Goal: Task Accomplishment & Management: Complete application form

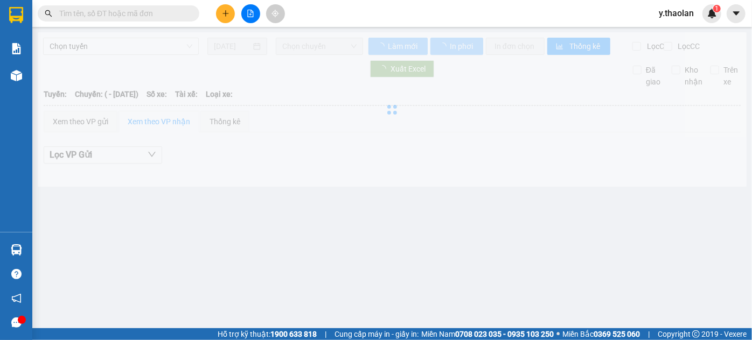
click at [131, 16] on input "text" at bounding box center [122, 14] width 127 height 12
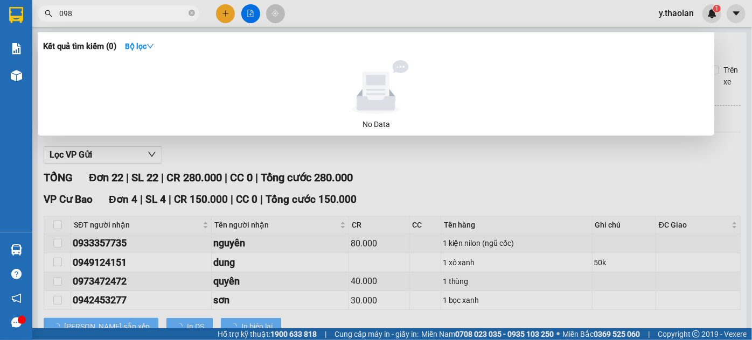
type input "0985"
type input "31/05/2025"
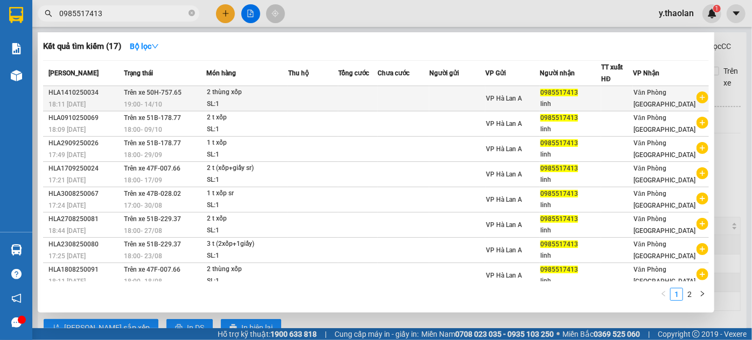
type input "0985517413"
click at [304, 97] on td at bounding box center [313, 98] width 51 height 25
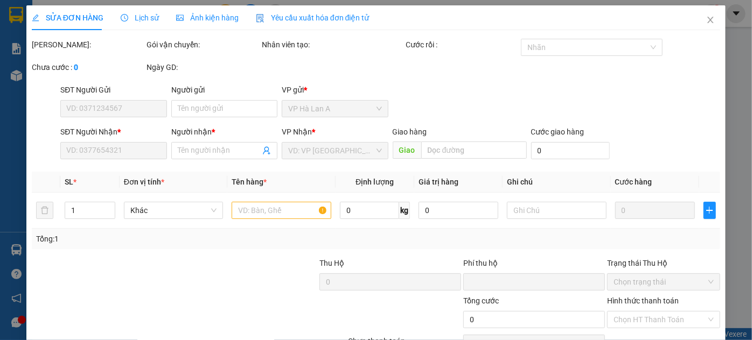
type input "0985517413"
type input "linh"
type input "0"
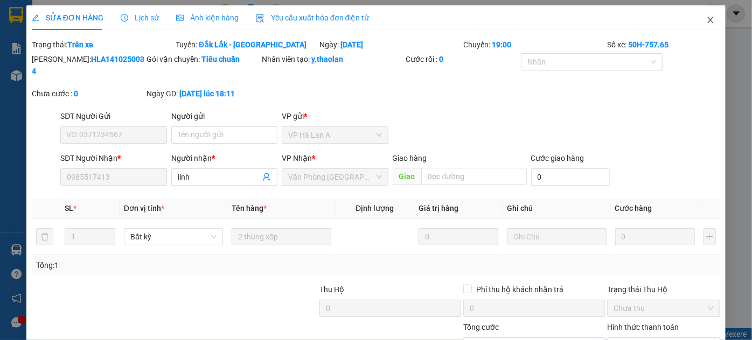
drag, startPoint x: 700, startPoint y: 26, endPoint x: 466, endPoint y: 25, distance: 233.7
click at [700, 26] on span "Close" at bounding box center [710, 20] width 30 height 30
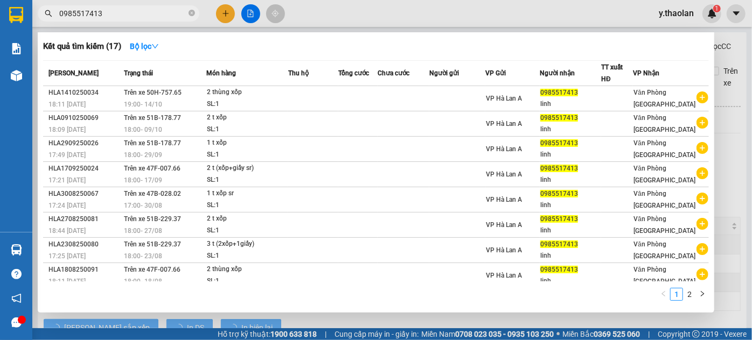
click at [132, 17] on input "0985517413" at bounding box center [122, 14] width 127 height 12
drag, startPoint x: 132, startPoint y: 17, endPoint x: 40, endPoint y: 19, distance: 91.6
click at [40, 19] on span "0985517413" at bounding box center [119, 13] width 162 height 16
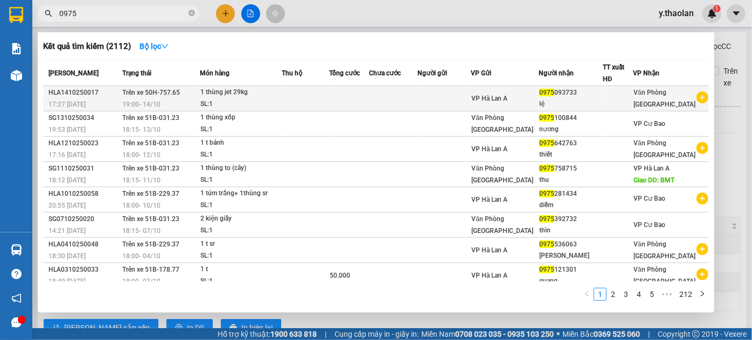
type input "0975"
click at [294, 102] on td at bounding box center [305, 98] width 47 height 25
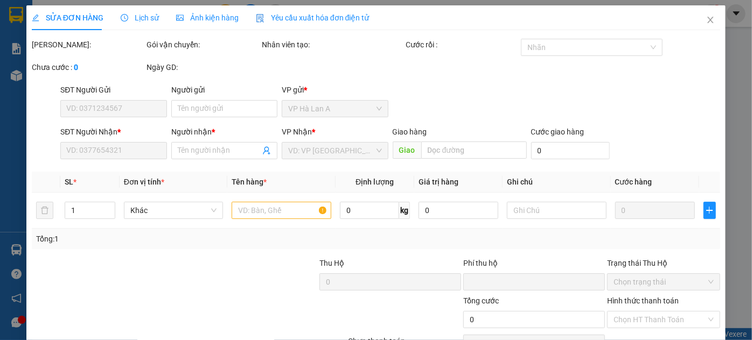
type input "0975093733"
type input "lệ"
type input "0"
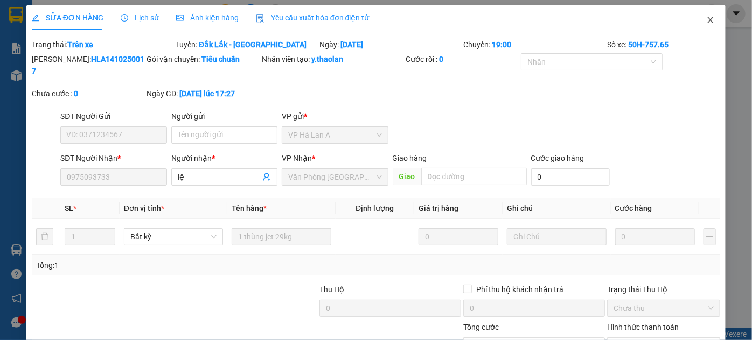
click at [706, 24] on icon "close" at bounding box center [710, 20] width 9 height 9
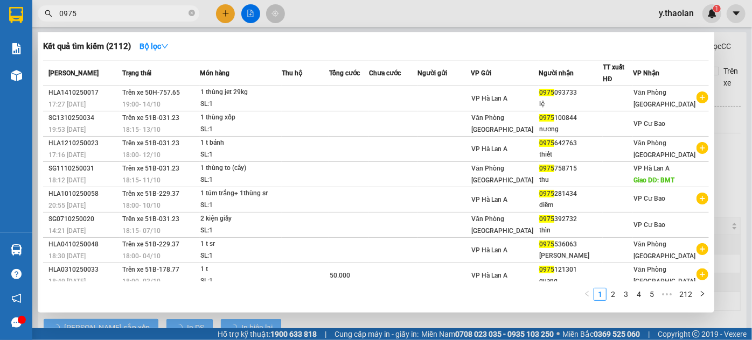
click at [131, 11] on input "0975" at bounding box center [122, 14] width 127 height 12
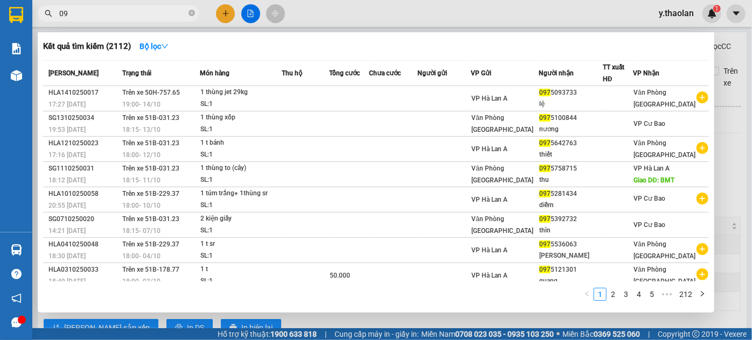
type input "0"
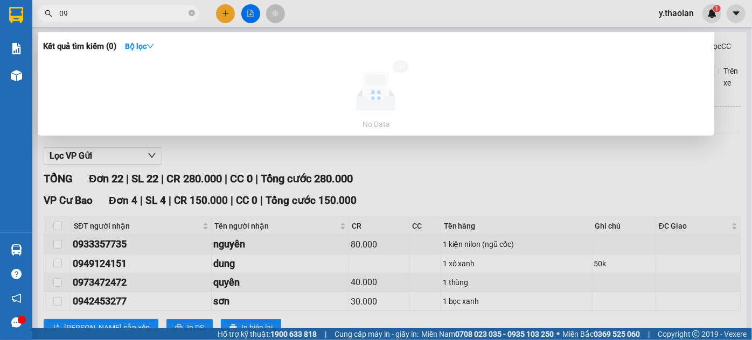
type input "0"
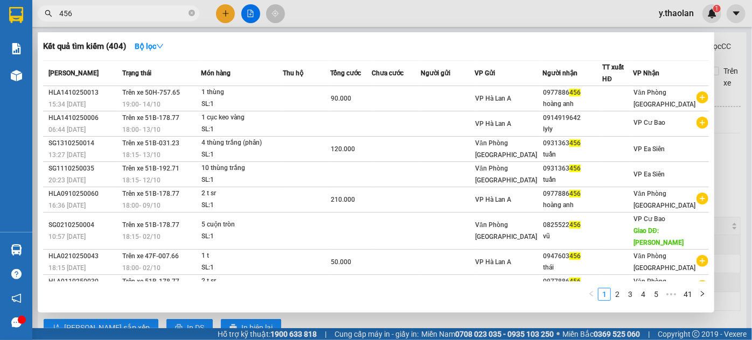
type input "456"
click at [625, 14] on div at bounding box center [376, 170] width 752 height 340
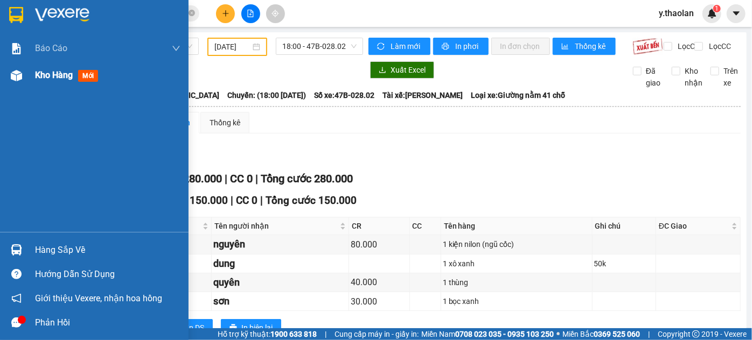
click at [43, 70] on span "Kho hàng" at bounding box center [54, 75] width 38 height 10
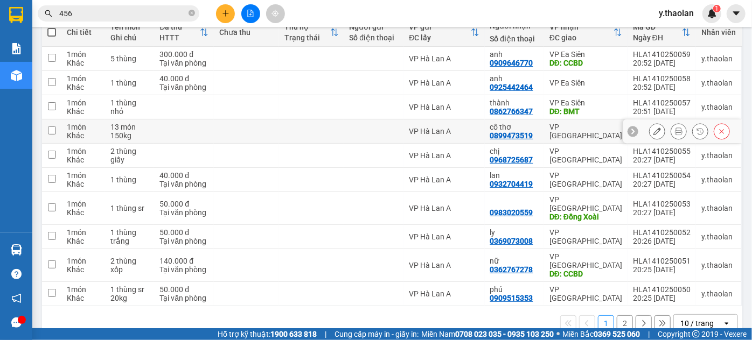
scroll to position [141, 0]
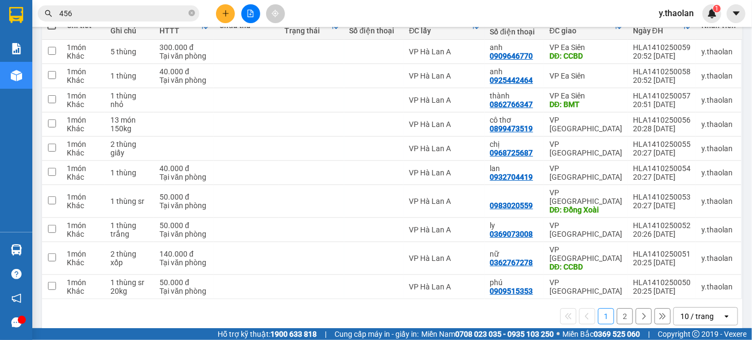
click at [695, 311] on div "10 / trang" at bounding box center [696, 316] width 33 height 11
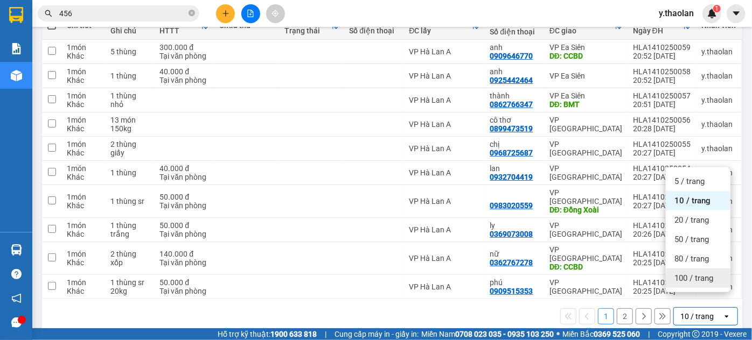
click at [692, 282] on span "100 / trang" at bounding box center [693, 278] width 39 height 11
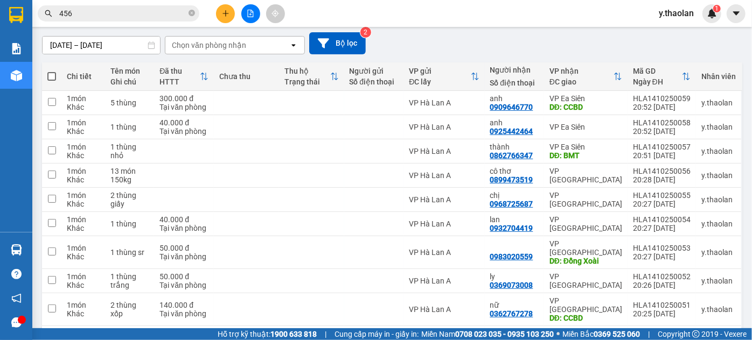
scroll to position [43, 0]
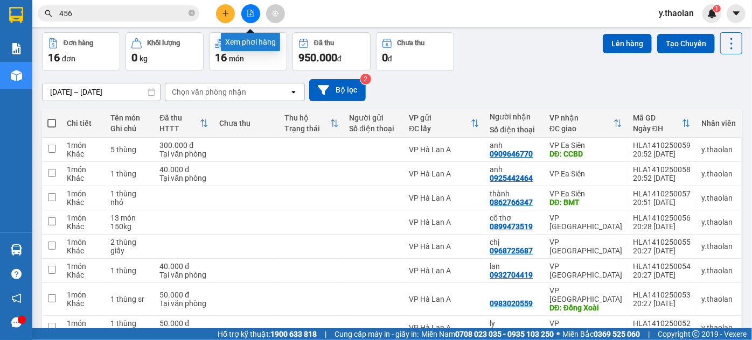
click at [229, 11] on button at bounding box center [225, 13] width 19 height 19
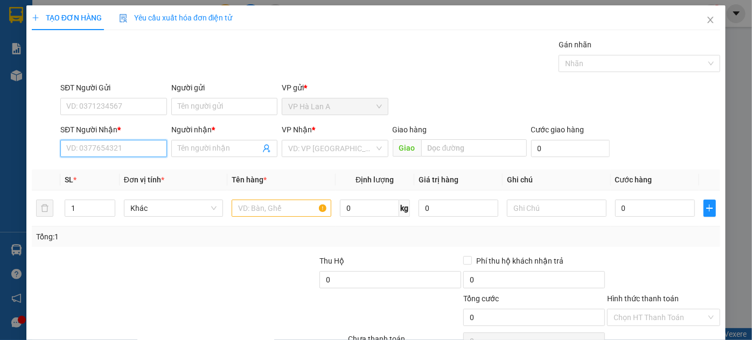
click at [123, 152] on input "SĐT Người Nhận *" at bounding box center [113, 148] width 106 height 17
type input "0375957445"
drag, startPoint x: 125, startPoint y: 167, endPoint x: 274, endPoint y: 202, distance: 152.7
click at [126, 167] on div "0375957445 - ánh" at bounding box center [112, 170] width 92 height 12
type input "ánh"
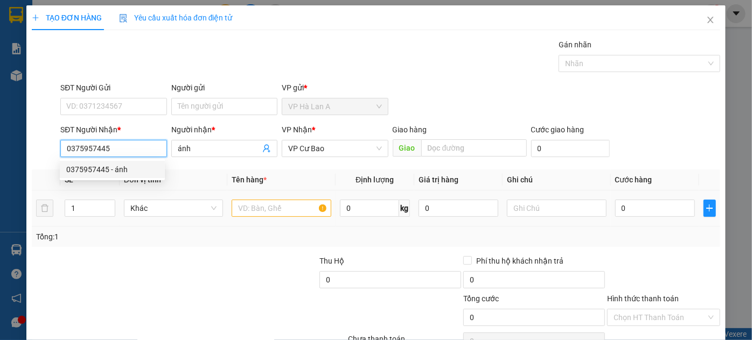
type input "0375957445"
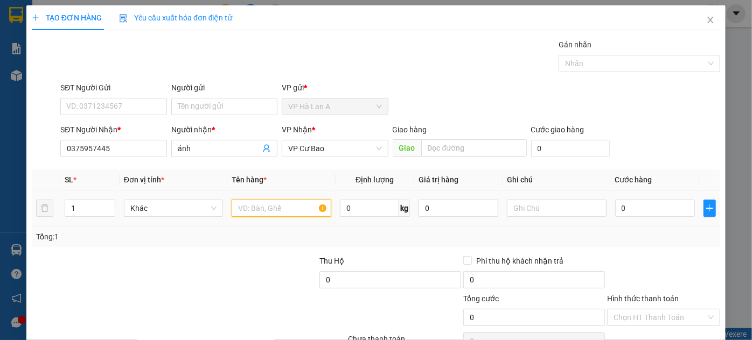
click at [281, 206] on input "text" at bounding box center [282, 208] width 100 height 17
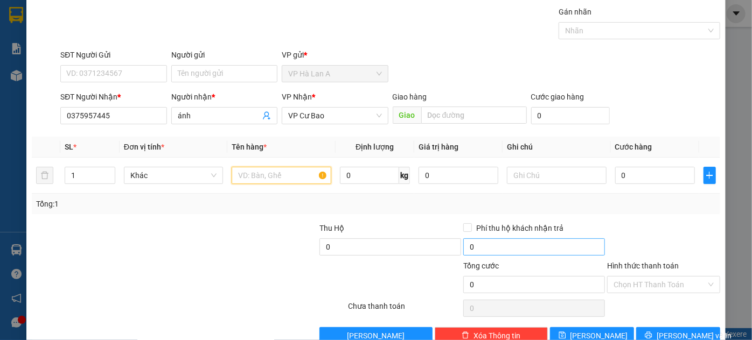
scroll to position [57, 0]
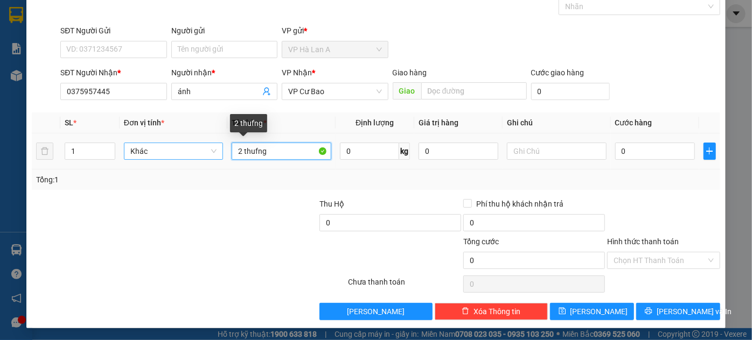
drag, startPoint x: 265, startPoint y: 150, endPoint x: 202, endPoint y: 152, distance: 63.0
click at [202, 152] on tr "1 Khác 2 thufng 0 kg 0 0" at bounding box center [376, 152] width 688 height 36
type input "2 thùng"
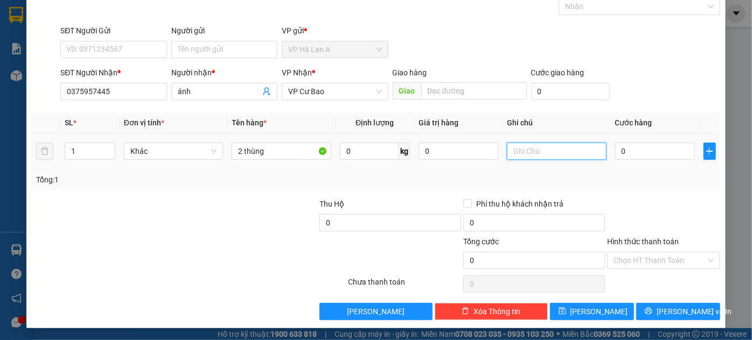
click at [563, 148] on input "text" at bounding box center [557, 151] width 100 height 17
type input "76kg"
click at [635, 151] on input "0" at bounding box center [655, 151] width 80 height 17
type input "1"
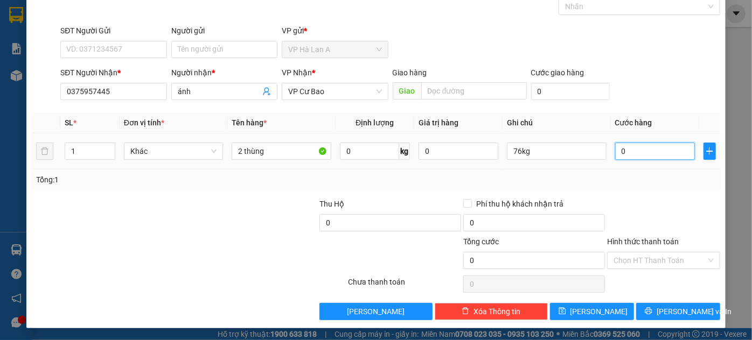
type input "1"
type input "15"
type input "150"
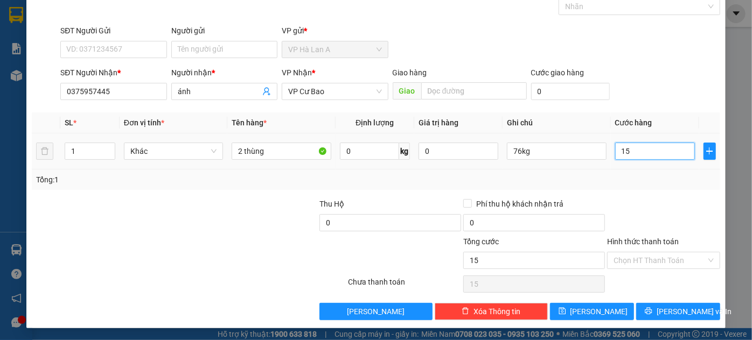
type input "150"
type input "150.000"
drag, startPoint x: 630, startPoint y: 252, endPoint x: 632, endPoint y: 267, distance: 15.2
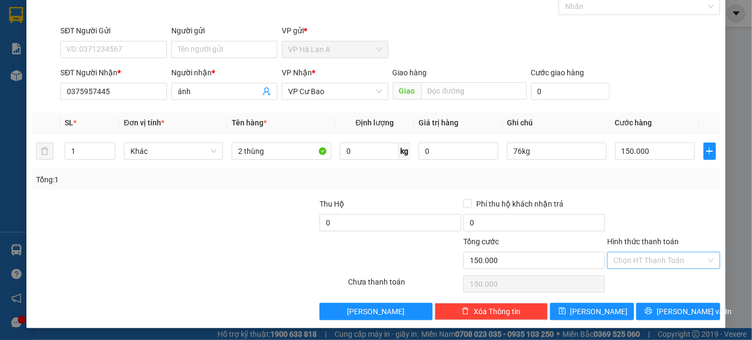
click at [630, 254] on input "Hình thức thanh toán" at bounding box center [659, 261] width 93 height 16
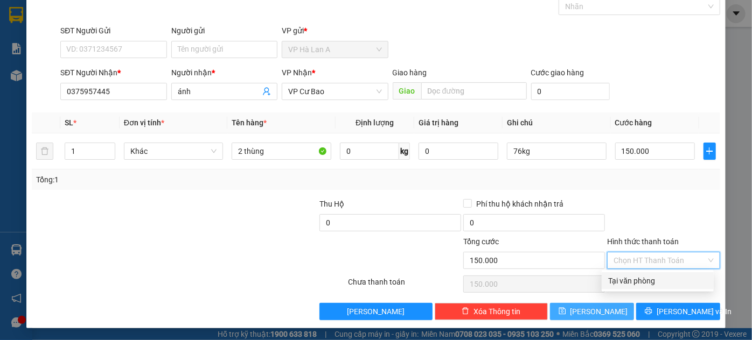
drag, startPoint x: 631, startPoint y: 281, endPoint x: 609, endPoint y: 305, distance: 32.0
click at [630, 283] on div "Tại văn phòng" at bounding box center [657, 281] width 99 height 12
type input "0"
drag, startPoint x: 603, startPoint y: 309, endPoint x: 693, endPoint y: 279, distance: 95.2
click at [604, 310] on button "[PERSON_NAME]" at bounding box center [592, 311] width 84 height 17
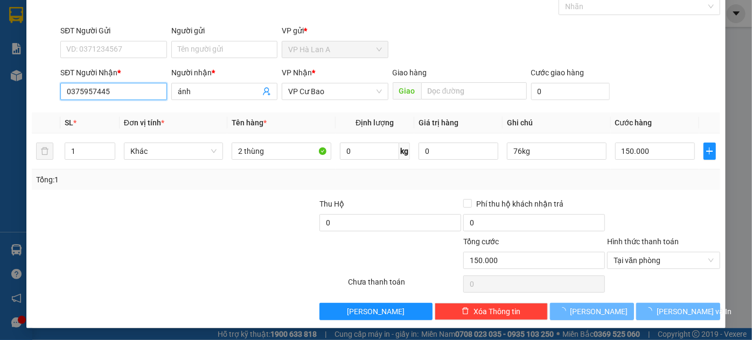
click at [117, 95] on input "0375957445" at bounding box center [113, 91] width 106 height 17
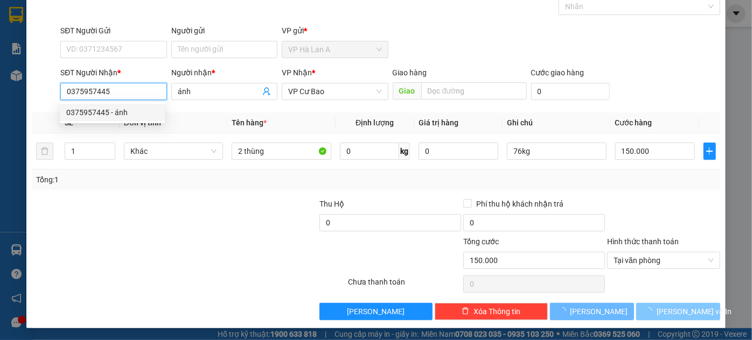
type input "0"
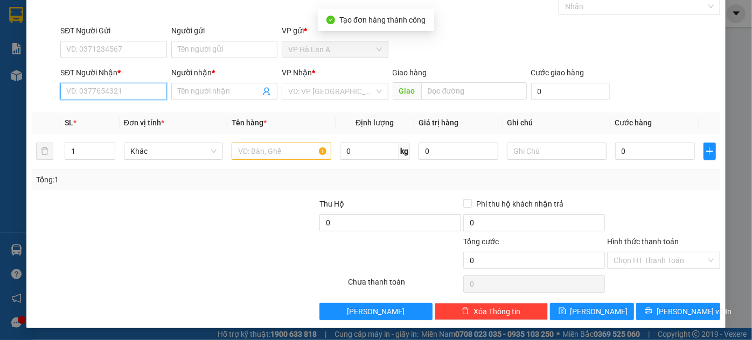
click at [128, 93] on input "SĐT Người Nhận *" at bounding box center [113, 91] width 106 height 17
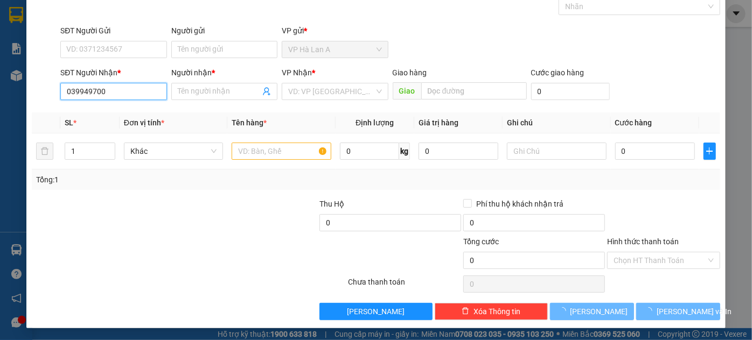
type input "0399497008"
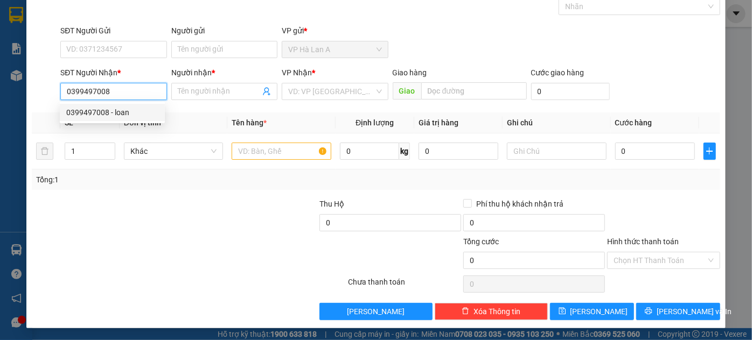
click at [123, 92] on input "0399497008" at bounding box center [113, 91] width 106 height 17
click at [125, 118] on div "0399497008 - loan" at bounding box center [112, 112] width 105 height 17
type input "loan"
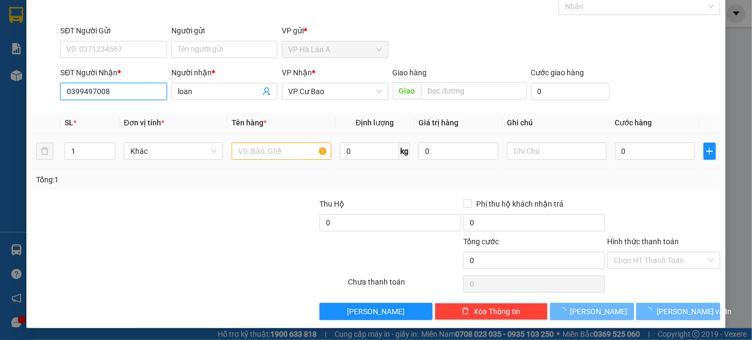
type input "0399497008"
click at [240, 149] on input "text" at bounding box center [282, 151] width 100 height 17
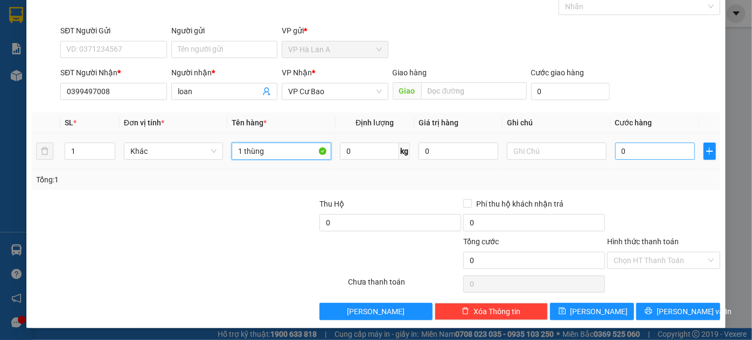
type input "1 thùng"
click at [619, 152] on input "0" at bounding box center [655, 151] width 80 height 17
type input "3"
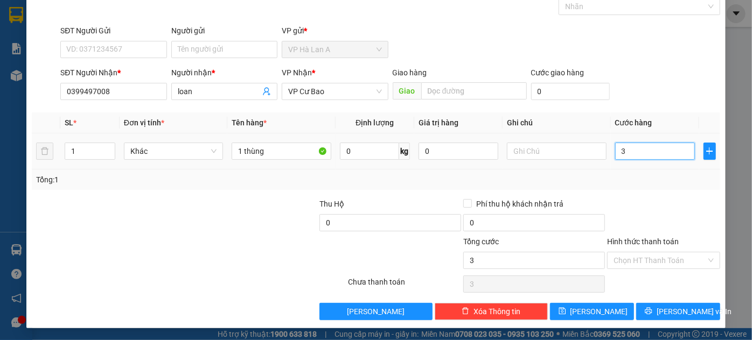
type input "30"
type input "30.000"
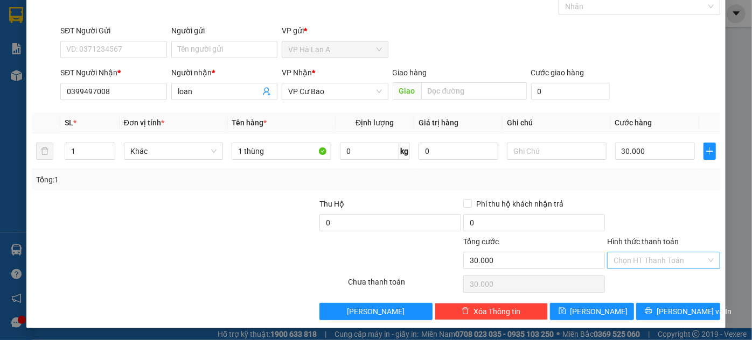
click at [637, 262] on input "Hình thức thanh toán" at bounding box center [659, 261] width 93 height 16
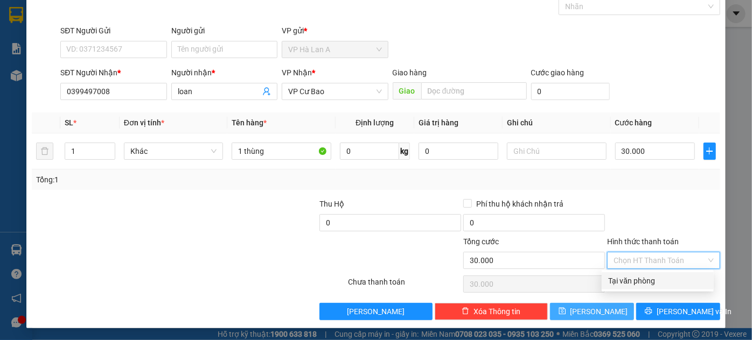
drag, startPoint x: 639, startPoint y: 282, endPoint x: 600, endPoint y: 311, distance: 48.5
click at [639, 283] on div "Tại văn phòng" at bounding box center [657, 281] width 99 height 12
type input "0"
click at [595, 311] on span "[PERSON_NAME]" at bounding box center [599, 312] width 58 height 12
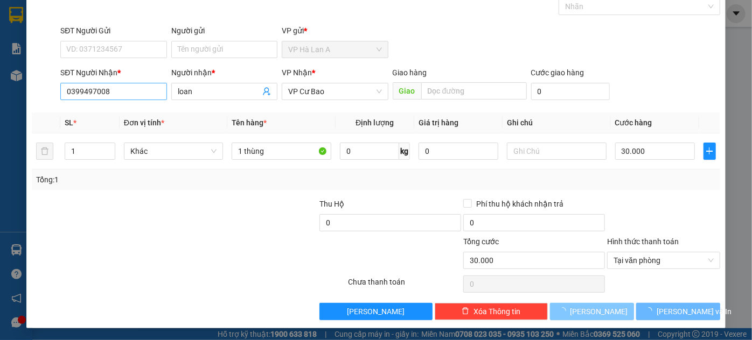
type input "0"
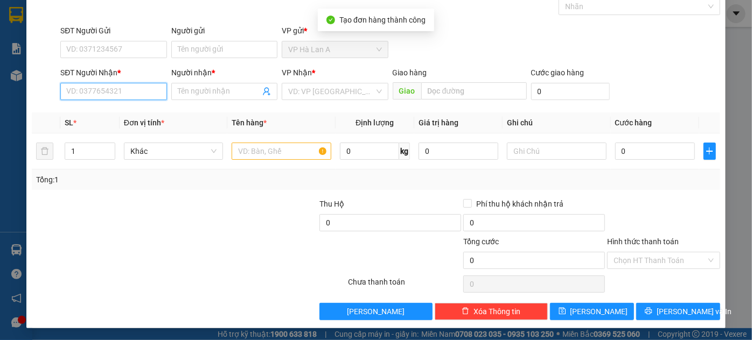
click at [100, 92] on input "SĐT Người Nhận *" at bounding box center [113, 91] width 106 height 17
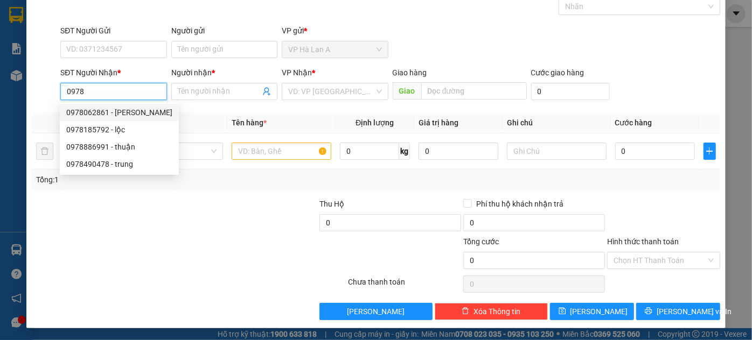
drag, startPoint x: 112, startPoint y: 108, endPoint x: 116, endPoint y: 113, distance: 6.1
click at [112, 108] on div "0978062861 - chung" at bounding box center [119, 113] width 106 height 12
type input "0978062861"
type input "chung"
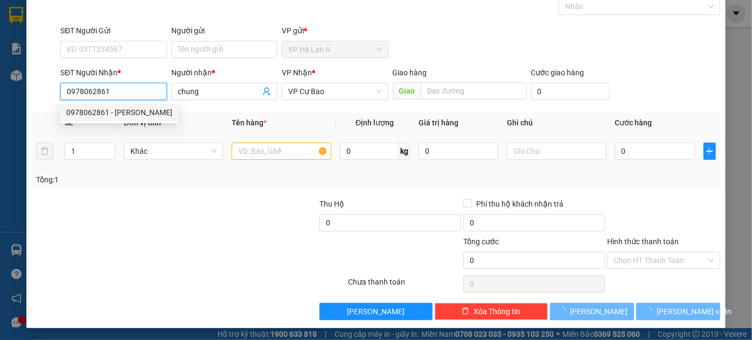
type input "0978062861"
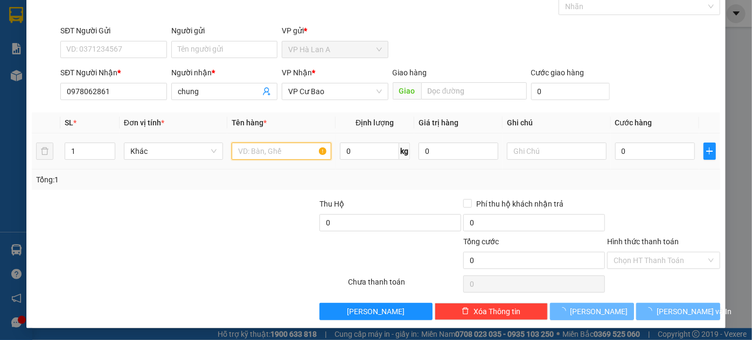
click at [267, 153] on input "text" at bounding box center [282, 151] width 100 height 17
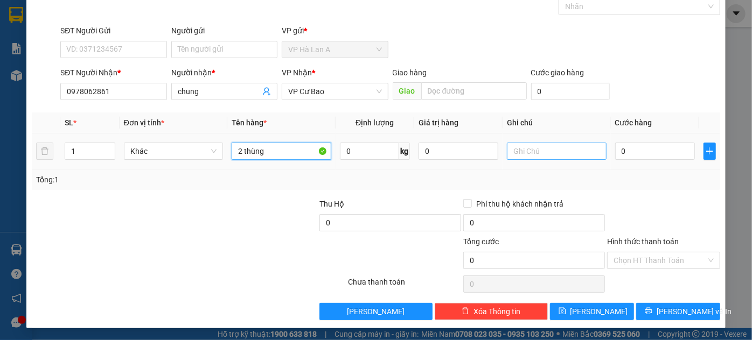
type input "2 thùng"
click at [535, 153] on input "text" at bounding box center [557, 151] width 100 height 17
type input "60kg"
click at [652, 149] on input "0" at bounding box center [655, 151] width 80 height 17
type input "1"
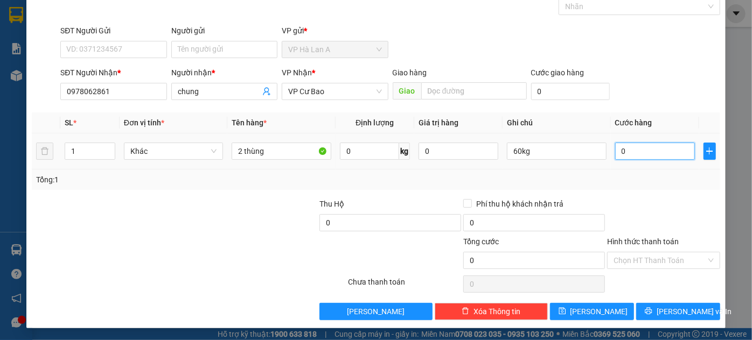
type input "1"
type input "12"
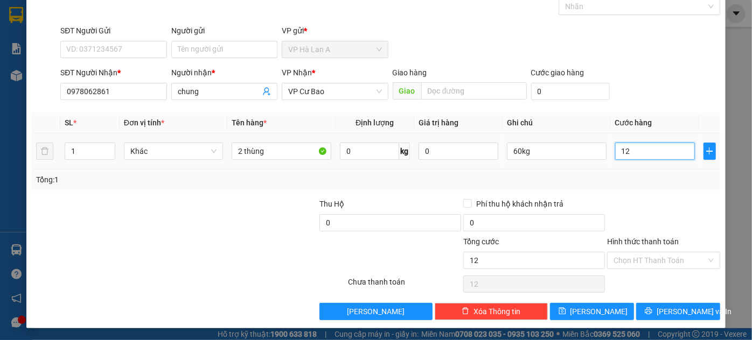
type input "120"
type input "120.000"
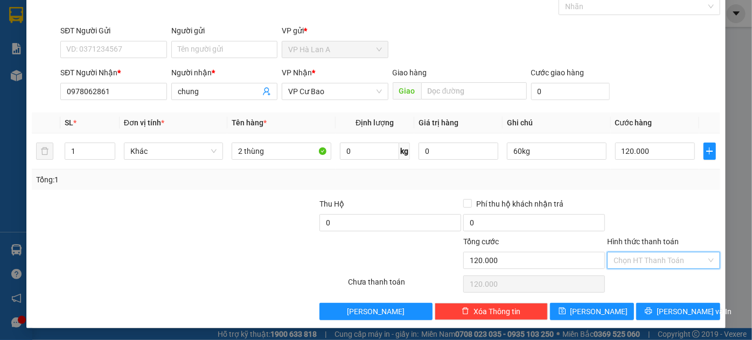
drag, startPoint x: 654, startPoint y: 265, endPoint x: 654, endPoint y: 271, distance: 5.9
click at [654, 266] on input "Hình thức thanh toán" at bounding box center [659, 261] width 93 height 16
click at [644, 285] on div "Tại văn phòng" at bounding box center [657, 281] width 99 height 12
type input "0"
drag, startPoint x: 584, startPoint y: 314, endPoint x: 613, endPoint y: 259, distance: 61.9
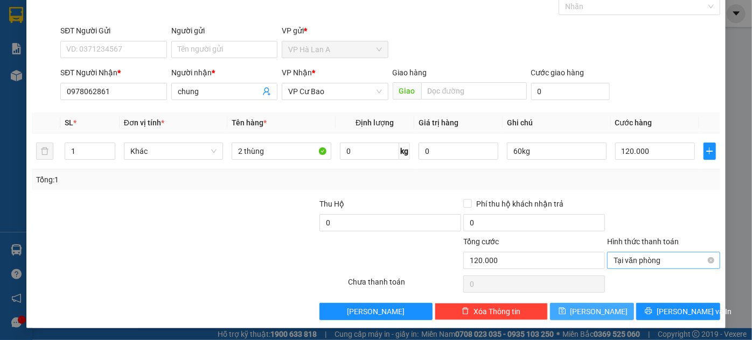
click at [584, 315] on button "[PERSON_NAME]" at bounding box center [592, 311] width 84 height 17
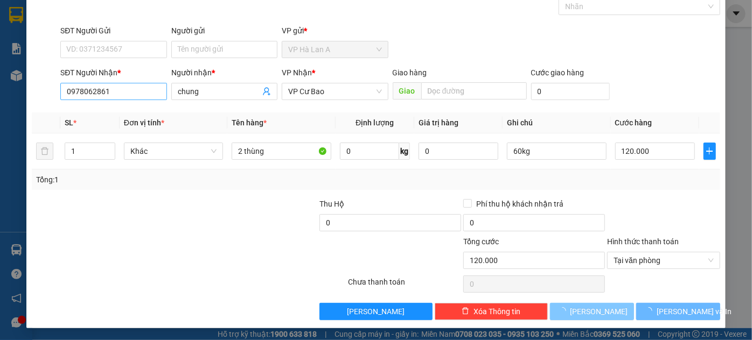
type input "0"
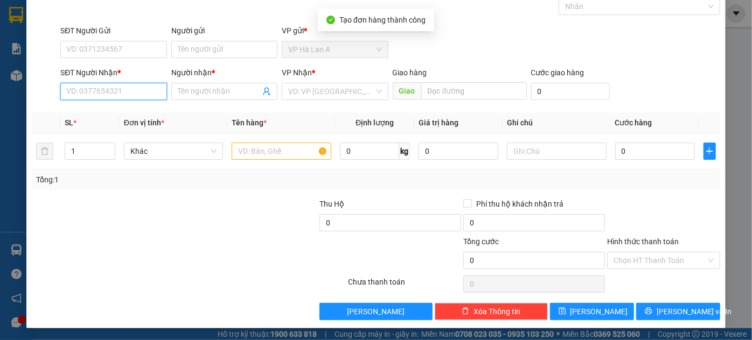
click at [113, 90] on input "SĐT Người Nhận *" at bounding box center [113, 91] width 106 height 17
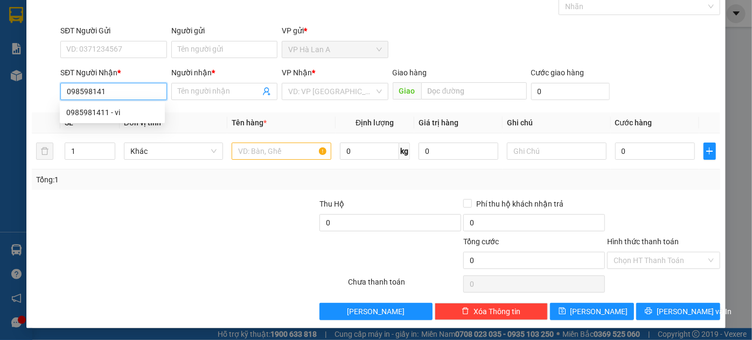
type input "0985981411"
drag, startPoint x: 128, startPoint y: 116, endPoint x: 148, endPoint y: 117, distance: 20.5
click at [128, 116] on div "0985981411 - vi" at bounding box center [112, 113] width 92 height 12
type input "vi"
type input "0985981411"
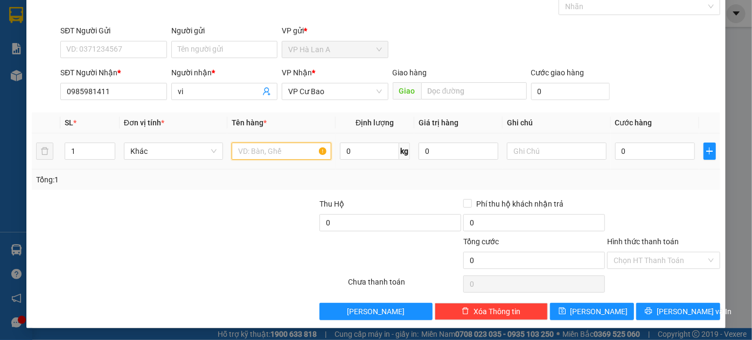
click at [286, 144] on input "text" at bounding box center [282, 151] width 100 height 17
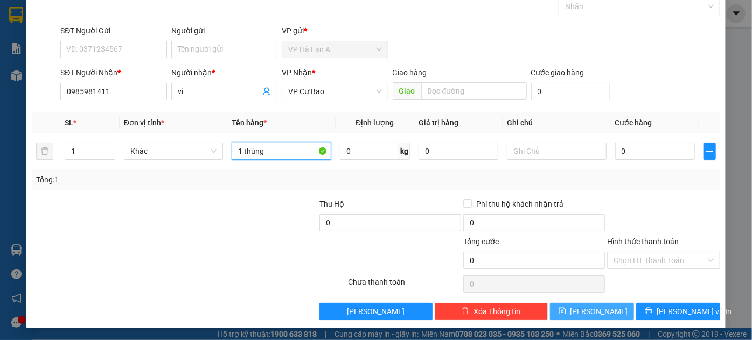
type input "1 thùng"
click at [586, 312] on span "[PERSON_NAME]" at bounding box center [599, 312] width 58 height 12
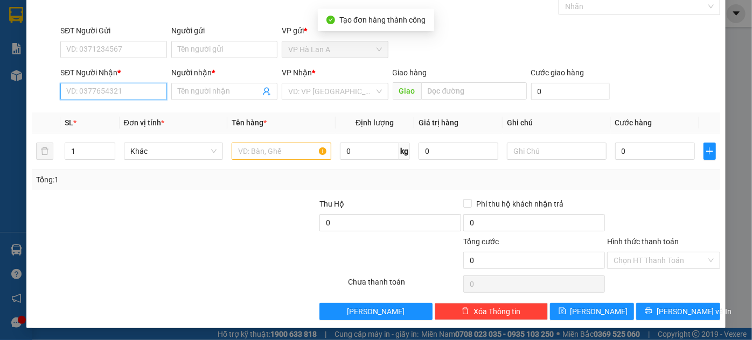
click at [81, 86] on input "SĐT Người Nhận *" at bounding box center [113, 91] width 106 height 17
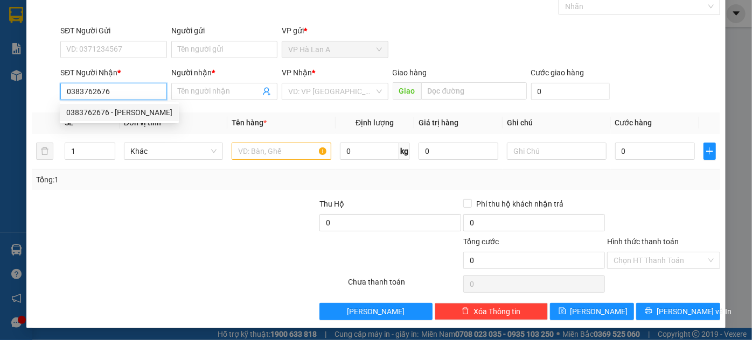
type input "0383762676"
click at [92, 123] on div "0383762676 0383762676 - duyên" at bounding box center [119, 113] width 119 height 22
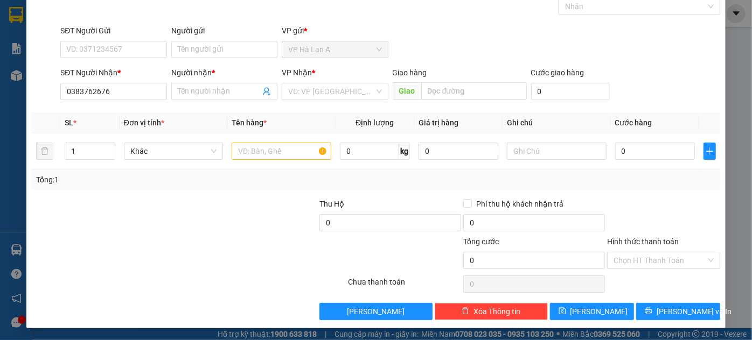
click at [120, 113] on th "Đơn vị tính *" at bounding box center [174, 123] width 108 height 21
click at [115, 94] on input "0383762676" at bounding box center [113, 91] width 106 height 17
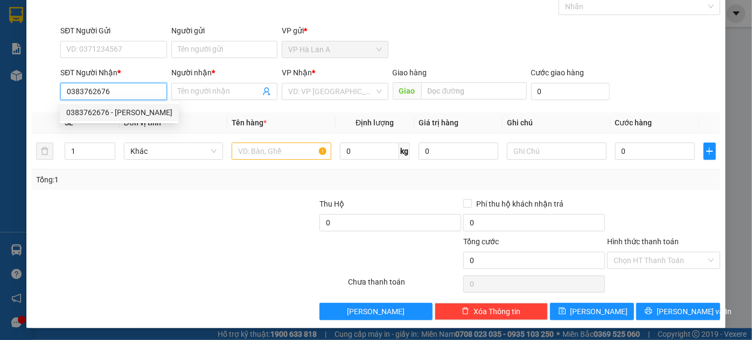
click at [121, 112] on div "0383762676 - duyên" at bounding box center [119, 113] width 106 height 12
type input "duyên"
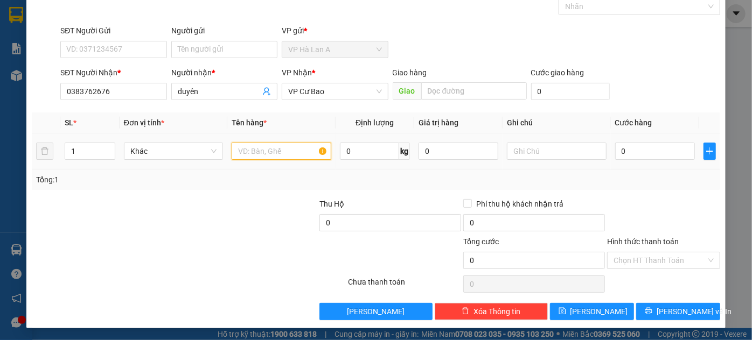
click at [263, 146] on input "text" at bounding box center [282, 151] width 100 height 17
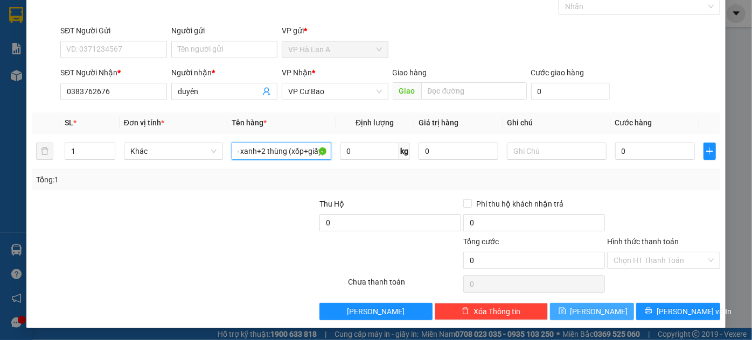
type input "1 bao xanh+2 thùng (xốp+giấy)"
drag, startPoint x: 567, startPoint y: 310, endPoint x: 555, endPoint y: 281, distance: 31.4
click at [567, 310] on button "[PERSON_NAME]" at bounding box center [592, 311] width 84 height 17
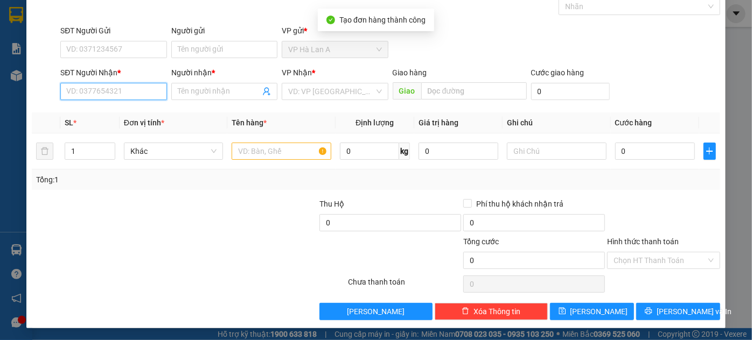
click at [89, 92] on input "SĐT Người Nhận *" at bounding box center [113, 91] width 106 height 17
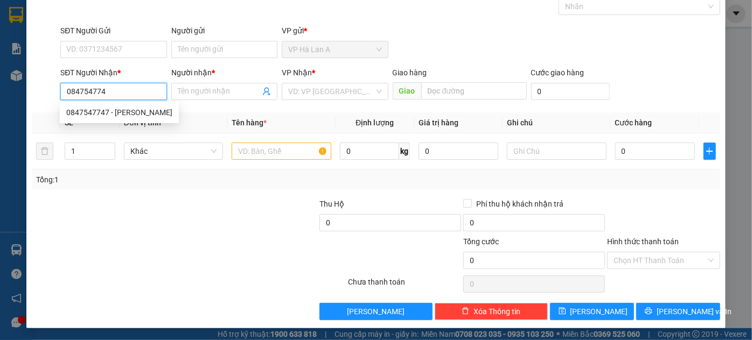
type input "0847547747"
click at [124, 106] on div "0847547747 - phúc" at bounding box center [119, 112] width 119 height 17
type input "phúc"
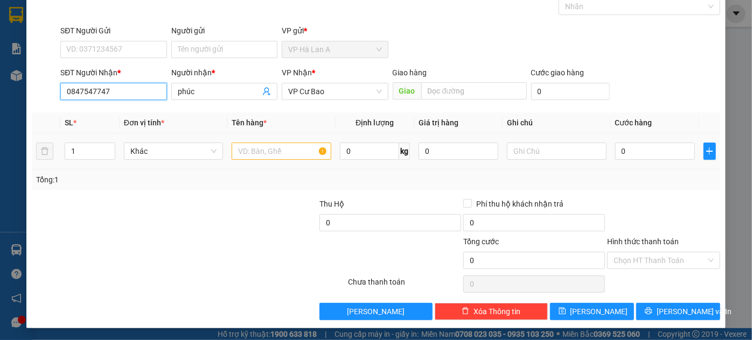
type input "0847547747"
click at [267, 165] on td at bounding box center [281, 152] width 108 height 36
click at [271, 148] on input "text" at bounding box center [282, 151] width 100 height 17
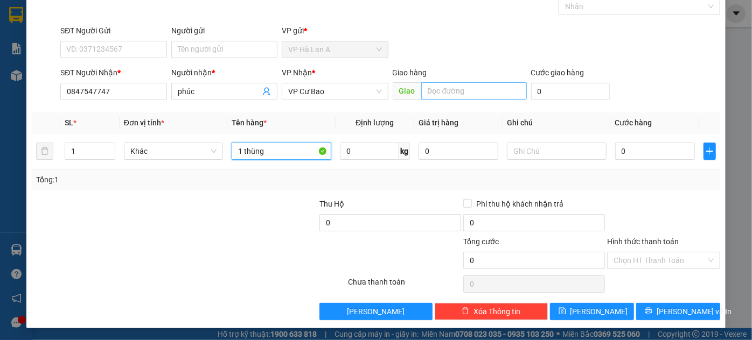
type input "1 thùng"
click at [436, 96] on input "text" at bounding box center [474, 90] width 106 height 17
type input "c"
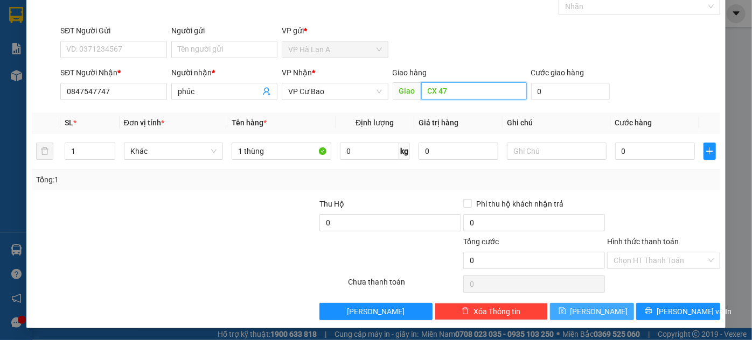
type input "CX 47"
click at [582, 303] on button "[PERSON_NAME]" at bounding box center [592, 311] width 84 height 17
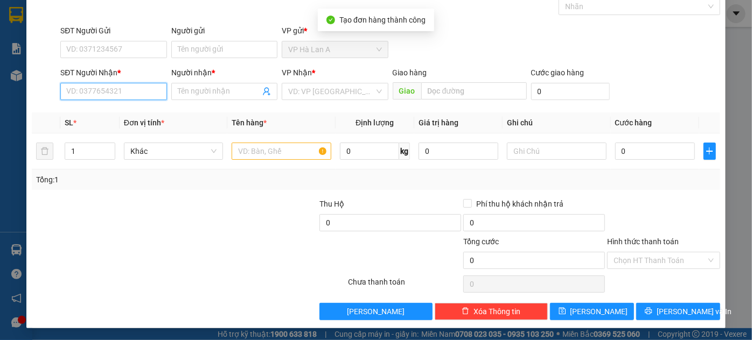
click at [127, 92] on input "SĐT Người Nhận *" at bounding box center [113, 91] width 106 height 17
type input "0976961200"
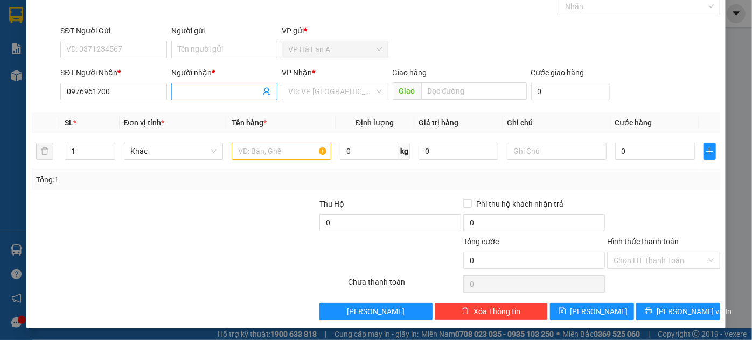
click at [216, 90] on input "Người nhận *" at bounding box center [219, 92] width 82 height 12
click at [335, 92] on input "search" at bounding box center [331, 91] width 86 height 16
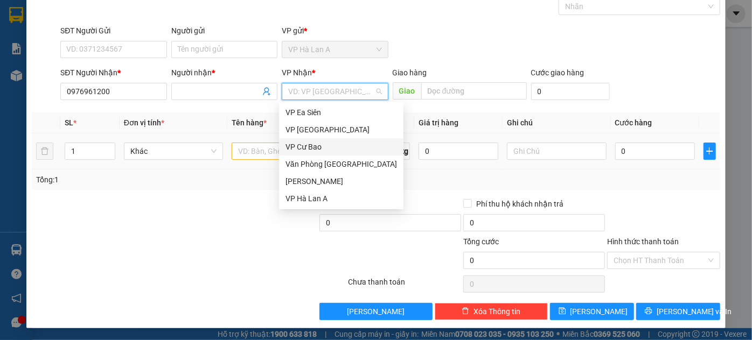
drag, startPoint x: 318, startPoint y: 143, endPoint x: 257, endPoint y: 152, distance: 61.4
click at [318, 143] on div "VP Cư Bao" at bounding box center [340, 147] width 111 height 12
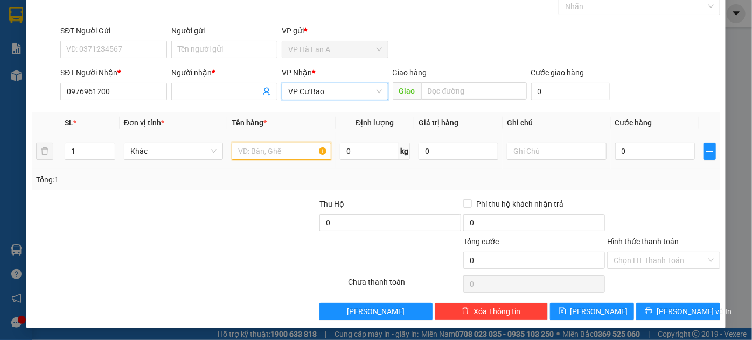
click at [257, 152] on input "text" at bounding box center [282, 151] width 100 height 17
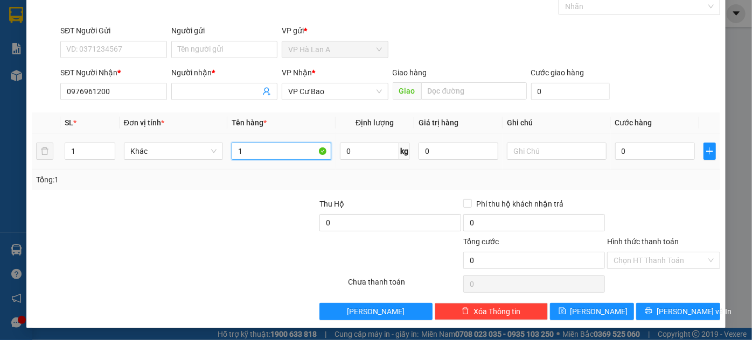
type input "1"
click at [246, 152] on input "1 h sơ" at bounding box center [282, 151] width 100 height 17
type input "1 hồ sơ"
click at [646, 146] on input "0" at bounding box center [655, 151] width 80 height 17
type input "3"
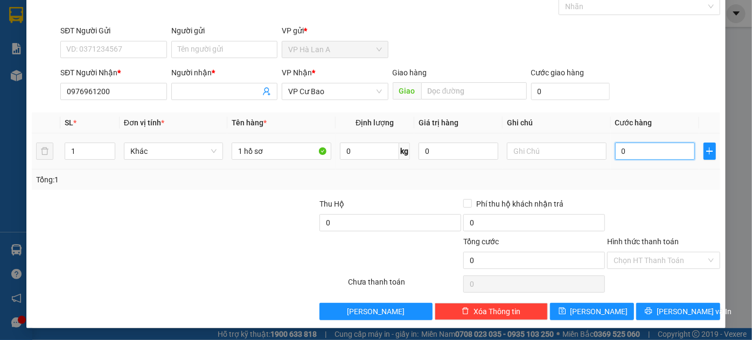
type input "3"
type input "30"
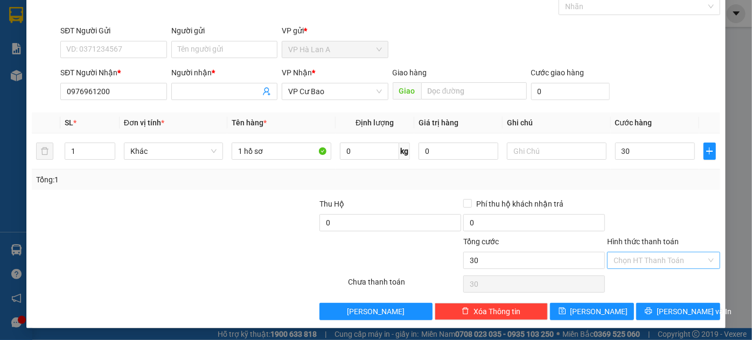
type input "30.000"
click at [621, 256] on input "Hình thức thanh toán" at bounding box center [659, 261] width 93 height 16
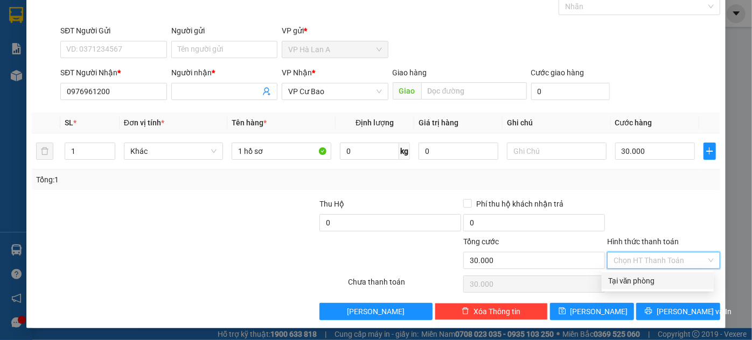
drag, startPoint x: 627, startPoint y: 280, endPoint x: 620, endPoint y: 295, distance: 16.6
click at [627, 282] on div "Tại văn phòng" at bounding box center [657, 281] width 99 height 12
type input "0"
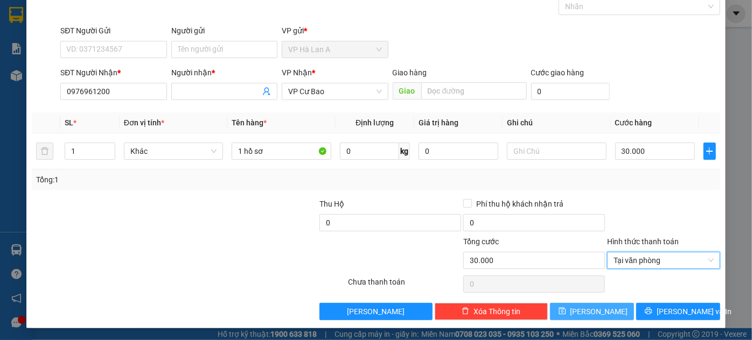
click at [590, 312] on span "[PERSON_NAME]" at bounding box center [599, 312] width 58 height 12
type input "0"
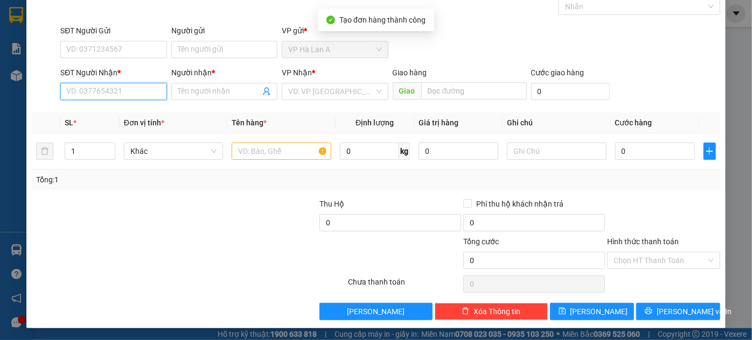
click at [113, 94] on input "SĐT Người Nhận *" at bounding box center [113, 91] width 106 height 17
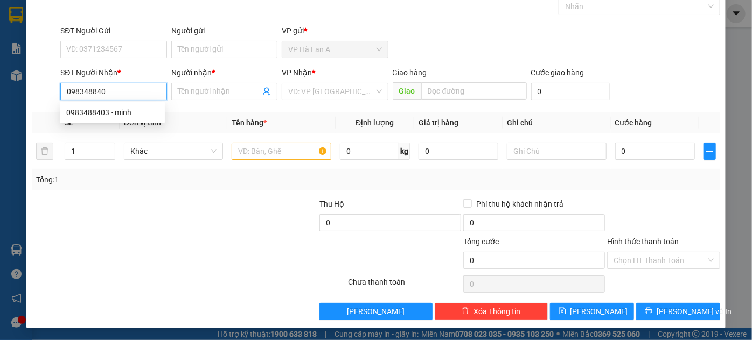
type input "0983488403"
click at [120, 111] on div "0983488403 - minh" at bounding box center [112, 113] width 92 height 12
type input "minh"
type input "0983488403"
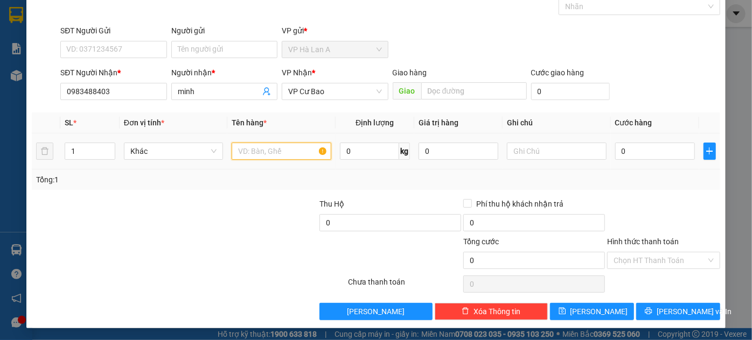
click at [303, 143] on input "text" at bounding box center [282, 151] width 100 height 17
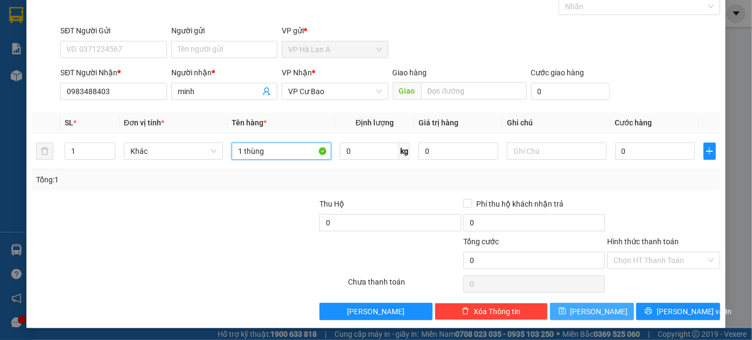
type input "1 thùng"
click at [570, 310] on button "[PERSON_NAME]" at bounding box center [592, 311] width 84 height 17
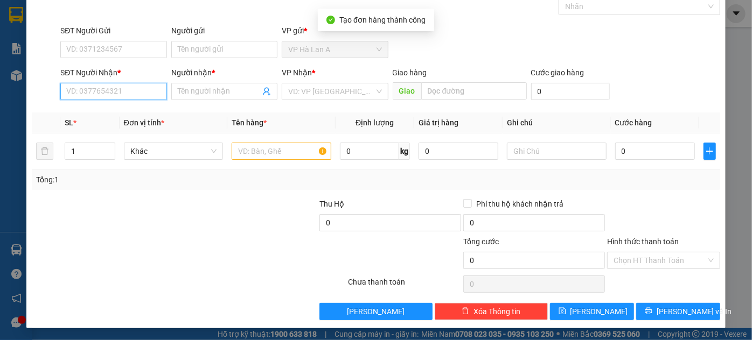
click at [121, 87] on input "SĐT Người Nhận *" at bounding box center [113, 91] width 106 height 17
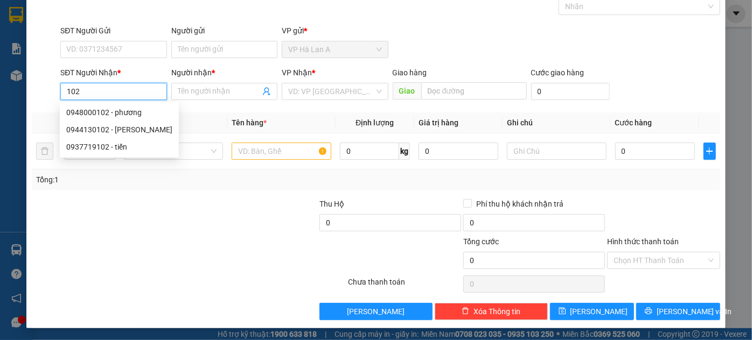
click at [123, 114] on div "0948000102 - phương" at bounding box center [119, 113] width 106 height 12
type input "0948000102"
type input "phương"
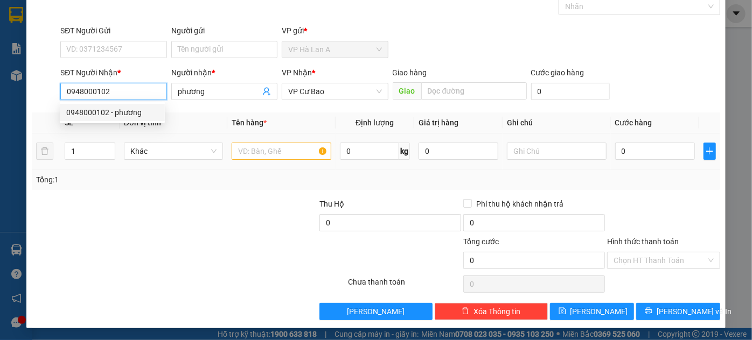
type input "0948000102"
click at [237, 146] on input "text" at bounding box center [282, 151] width 100 height 17
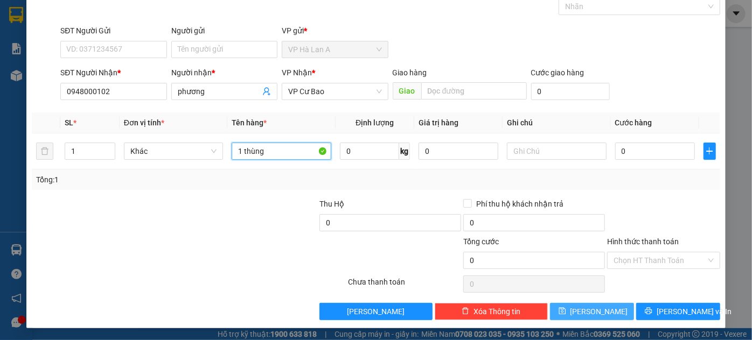
type input "1 thùng"
click at [585, 308] on button "[PERSON_NAME]" at bounding box center [592, 311] width 84 height 17
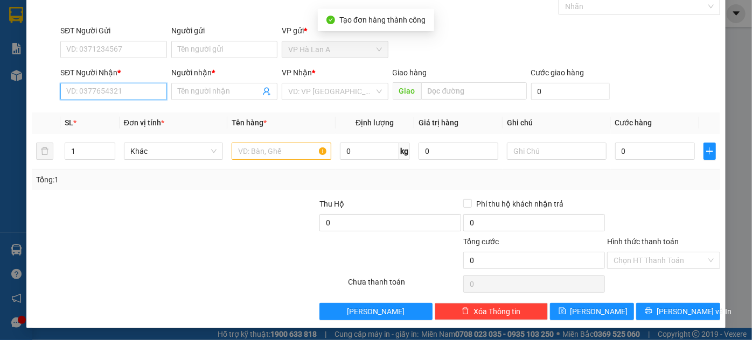
click at [128, 89] on input "SĐT Người Nhận *" at bounding box center [113, 91] width 106 height 17
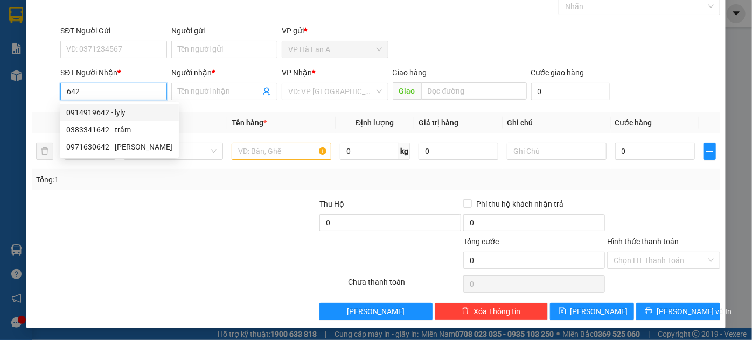
drag, startPoint x: 135, startPoint y: 118, endPoint x: 213, endPoint y: 134, distance: 80.1
click at [135, 120] on div "0914919642 - lyly" at bounding box center [119, 112] width 119 height 17
type input "0914919642"
type input "lyly"
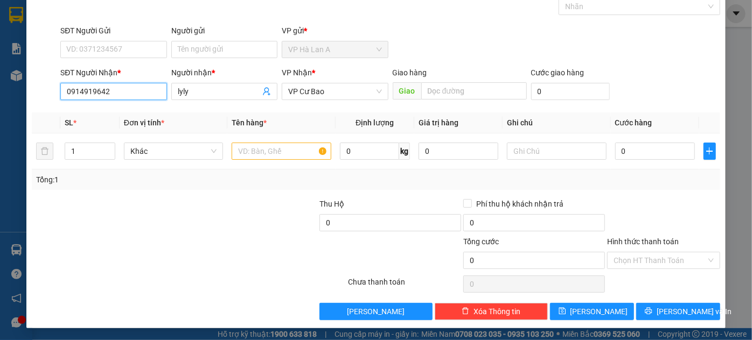
type input "0914919642"
click at [256, 131] on th "Tên hàng *" at bounding box center [281, 123] width 108 height 21
click at [258, 151] on input "text" at bounding box center [282, 151] width 100 height 17
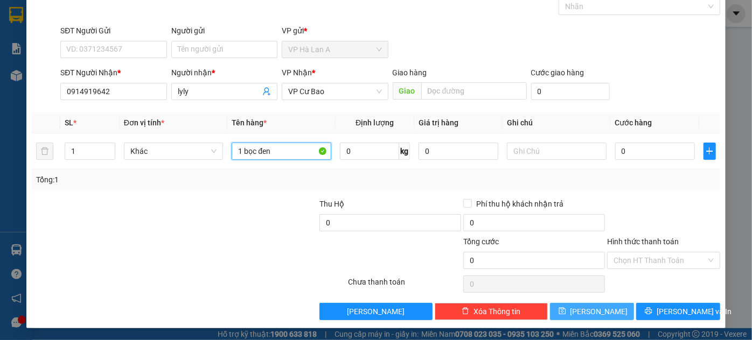
type input "1 bọc đen"
click at [599, 312] on button "[PERSON_NAME]" at bounding box center [592, 311] width 84 height 17
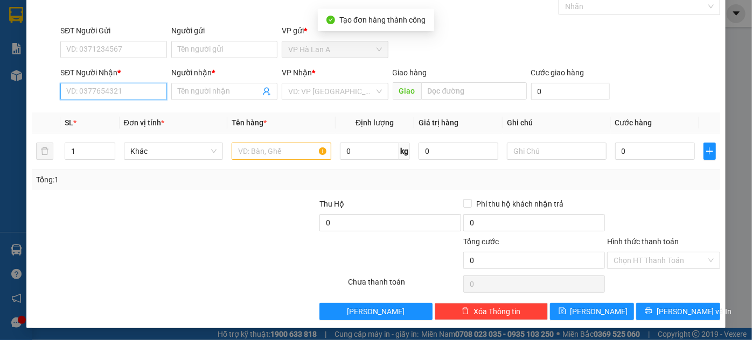
click at [132, 89] on input "SĐT Người Nhận *" at bounding box center [113, 91] width 106 height 17
type input "0898548503"
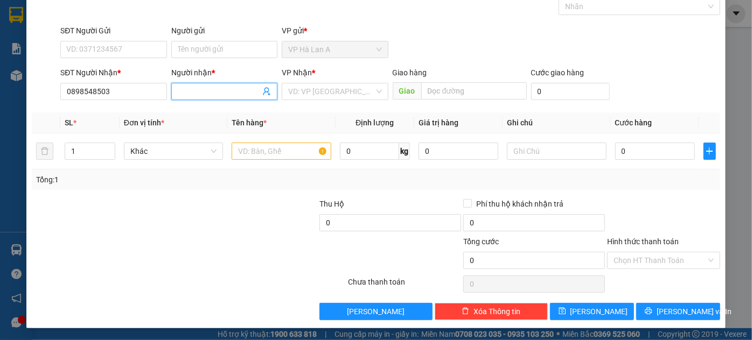
click at [202, 90] on input "Người nhận *" at bounding box center [219, 92] width 82 height 12
click at [318, 96] on input "search" at bounding box center [331, 91] width 86 height 16
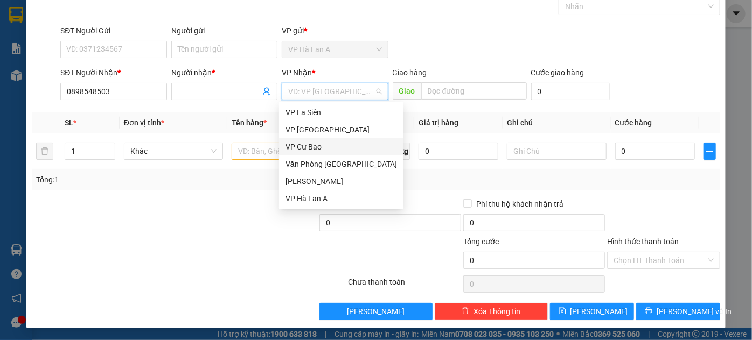
click at [318, 149] on div "VP Cư Bao" at bounding box center [340, 147] width 111 height 12
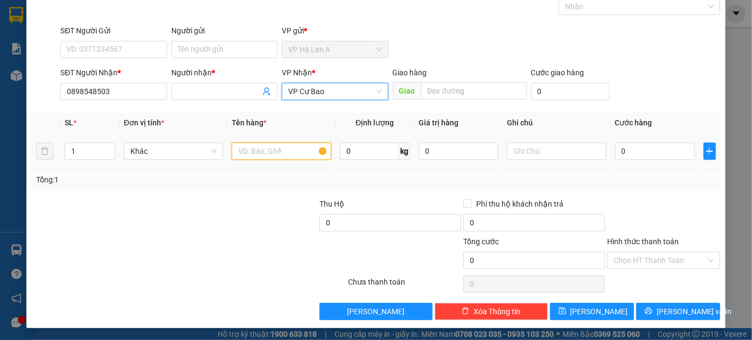
drag, startPoint x: 258, startPoint y: 148, endPoint x: 268, endPoint y: 148, distance: 9.2
click at [259, 148] on input "text" at bounding box center [282, 151] width 100 height 17
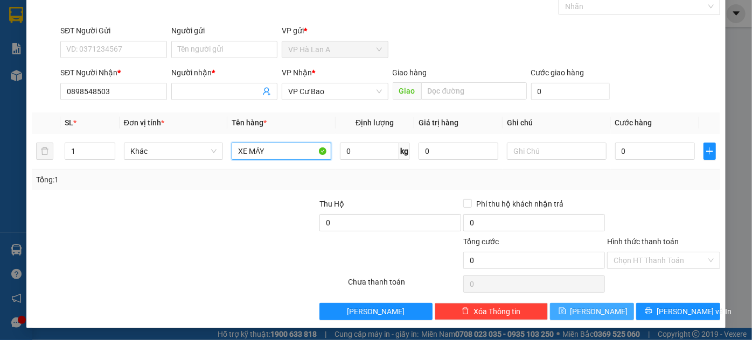
type input "XE MÁY"
drag, startPoint x: 600, startPoint y: 307, endPoint x: 619, endPoint y: 288, distance: 26.7
click at [600, 307] on button "[PERSON_NAME]" at bounding box center [592, 311] width 84 height 17
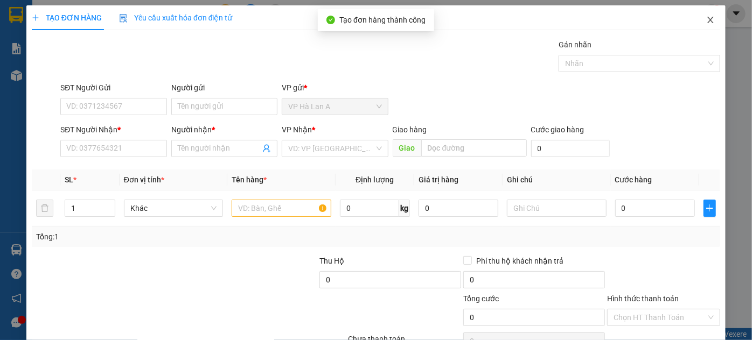
click at [704, 27] on span "Close" at bounding box center [710, 20] width 30 height 30
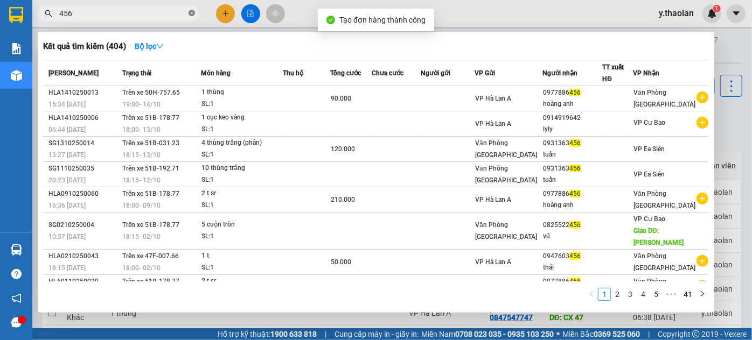
click at [190, 16] on icon "close-circle" at bounding box center [191, 13] width 6 height 6
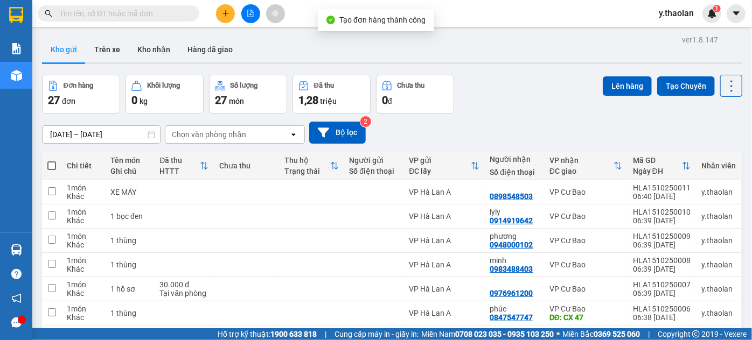
click at [160, 13] on input "text" at bounding box center [122, 14] width 127 height 12
drag, startPoint x: 668, startPoint y: 14, endPoint x: 670, endPoint y: 19, distance: 6.0
click at [667, 14] on span "y.thaolan" at bounding box center [676, 12] width 52 height 13
click at [670, 32] on span "Đăng xuất" at bounding box center [689, 33] width 45 height 12
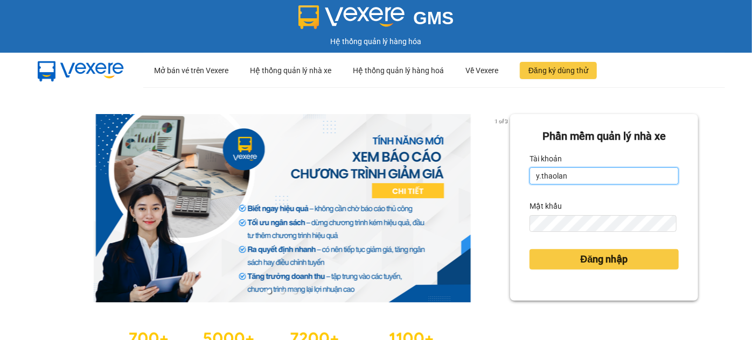
click at [573, 173] on input "y.thaolan" at bounding box center [603, 175] width 149 height 17
type input "nhung.thaolan"
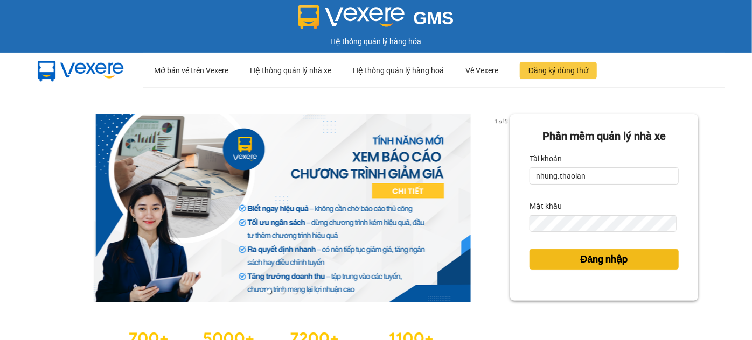
click at [588, 255] on span "Đăng nhập" at bounding box center [603, 259] width 47 height 15
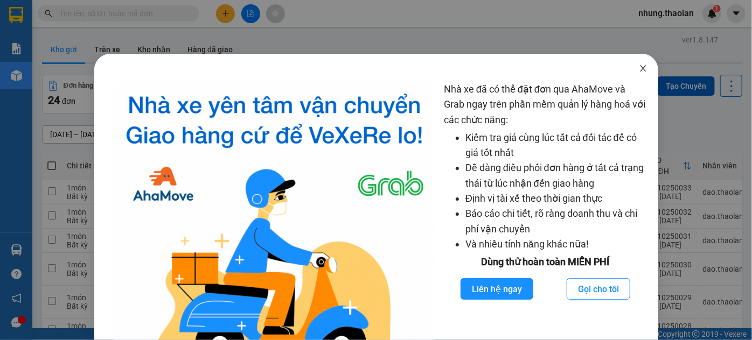
click at [633, 75] on span "Close" at bounding box center [643, 69] width 30 height 30
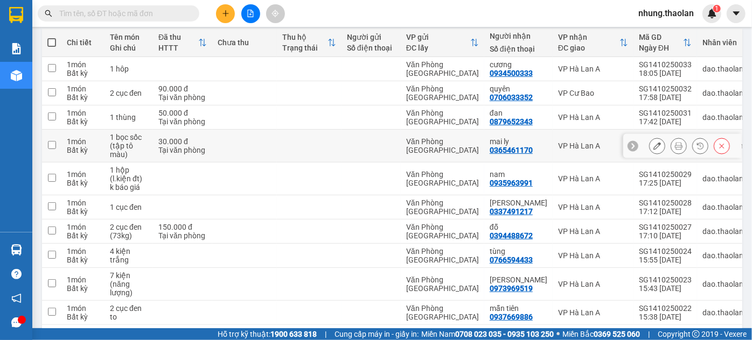
scroll to position [166, 0]
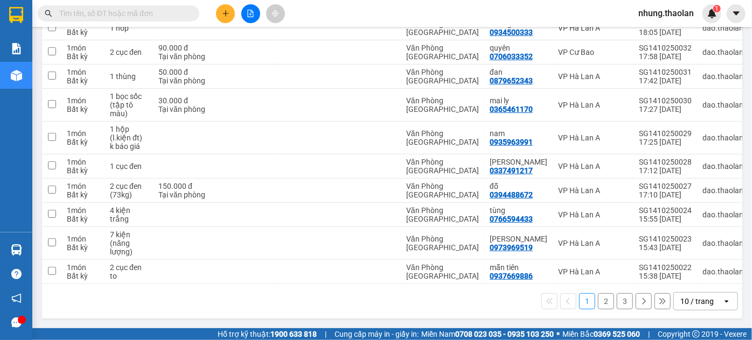
click at [704, 294] on div "10 / trang" at bounding box center [698, 301] width 48 height 17
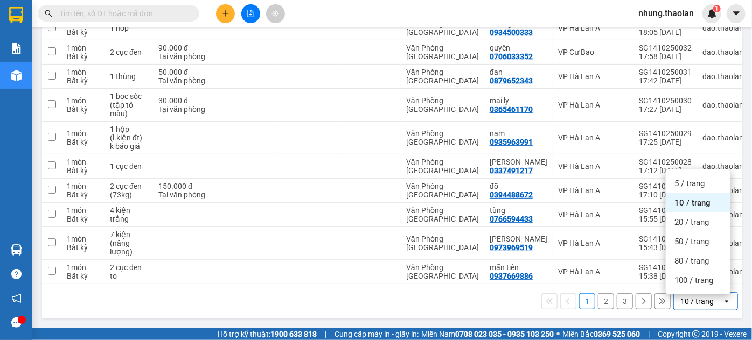
click at [696, 286] on div "100 / trang" at bounding box center [697, 280] width 65 height 19
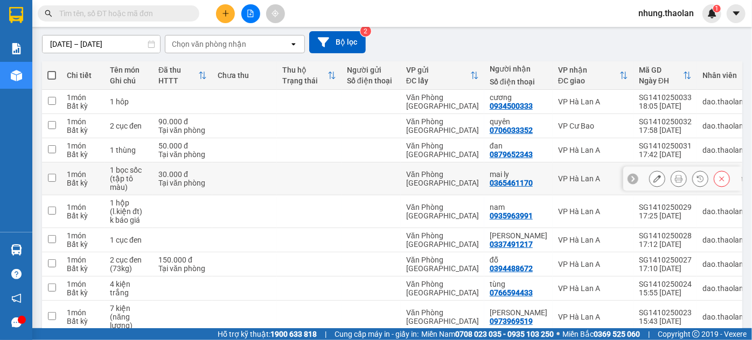
scroll to position [68, 0]
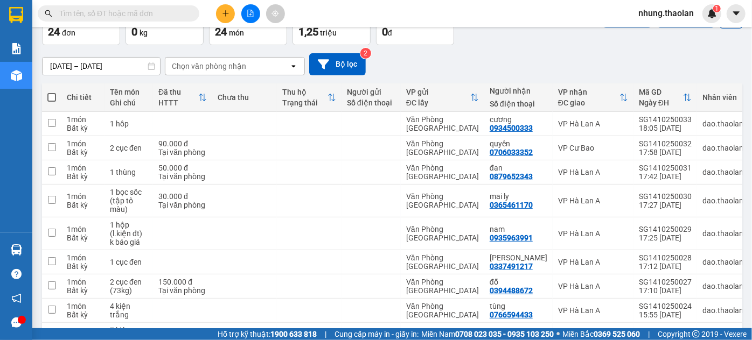
click at [56, 94] on th at bounding box center [51, 97] width 19 height 29
click at [52, 95] on span at bounding box center [51, 97] width 9 height 9
click at [52, 92] on input "checkbox" at bounding box center [52, 92] width 0 height 0
checkbox input "true"
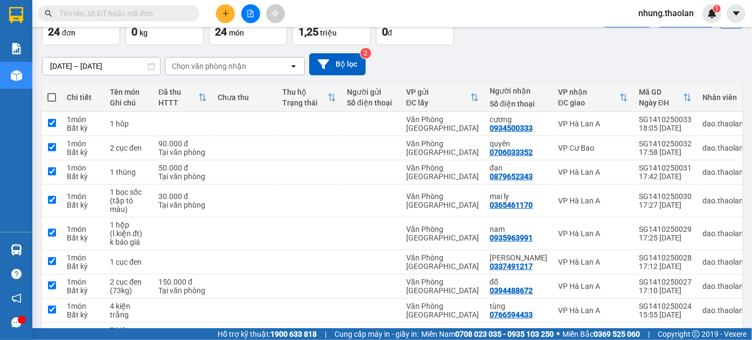
checkbox input "true"
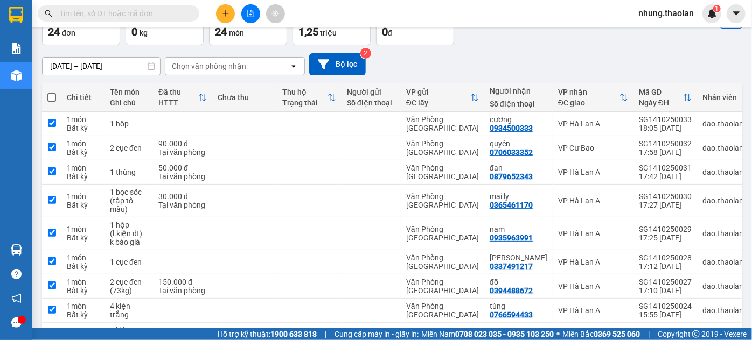
checkbox input "true"
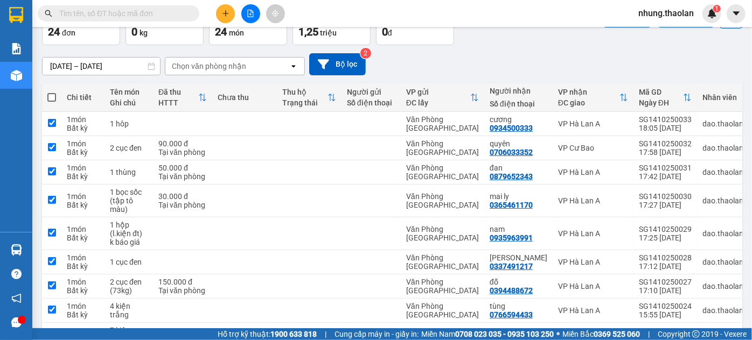
checkbox input "true"
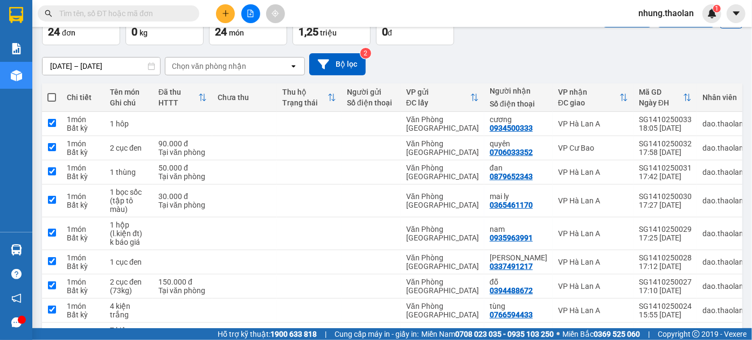
checkbox input "true"
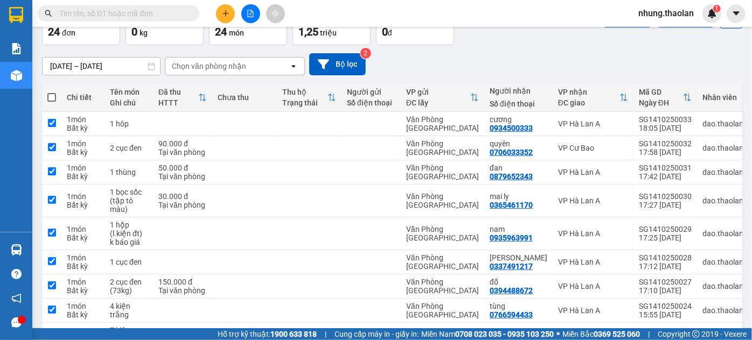
checkbox input "true"
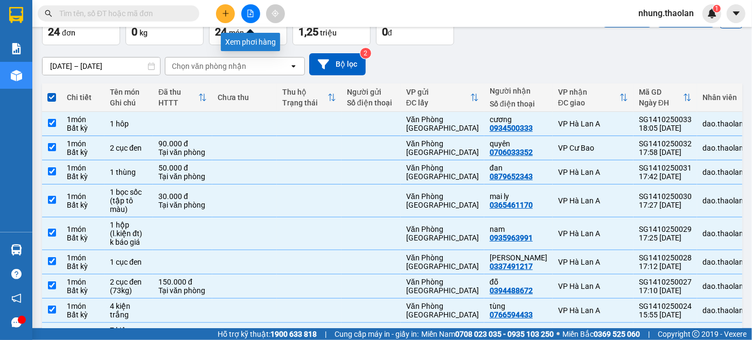
click at [250, 16] on icon "file-add" at bounding box center [251, 14] width 8 height 8
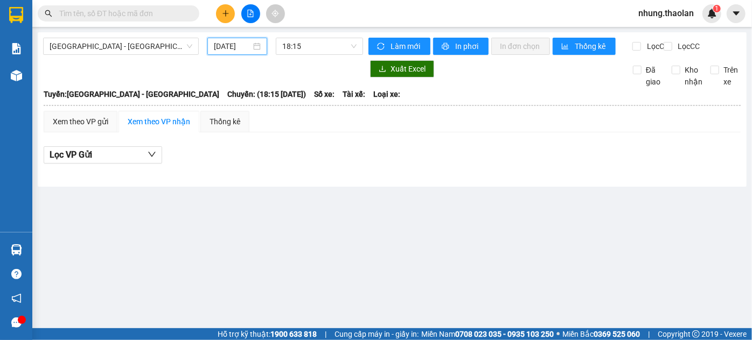
click at [222, 49] on input "[DATE]" at bounding box center [232, 46] width 37 height 12
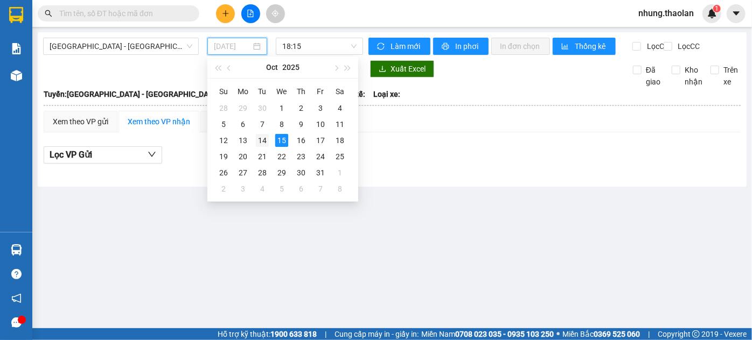
click at [262, 142] on div "14" at bounding box center [262, 140] width 13 height 13
type input "[DATE]"
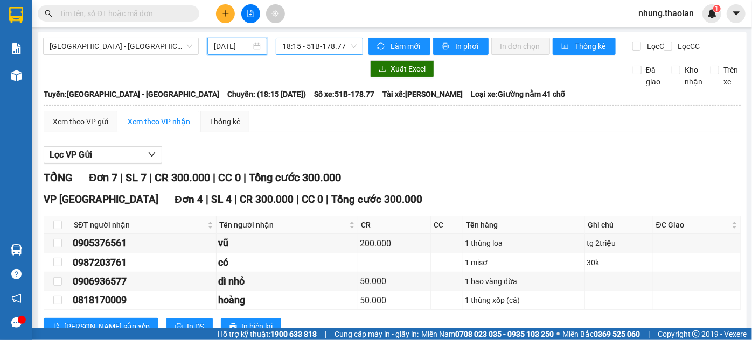
click at [291, 48] on span "18:15 - 51B-178.77" at bounding box center [319, 46] width 74 height 16
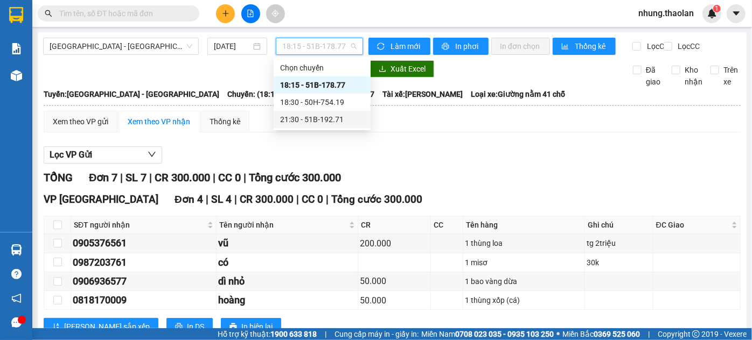
click at [292, 119] on div "21:30 - 51B-192.71" at bounding box center [322, 120] width 84 height 12
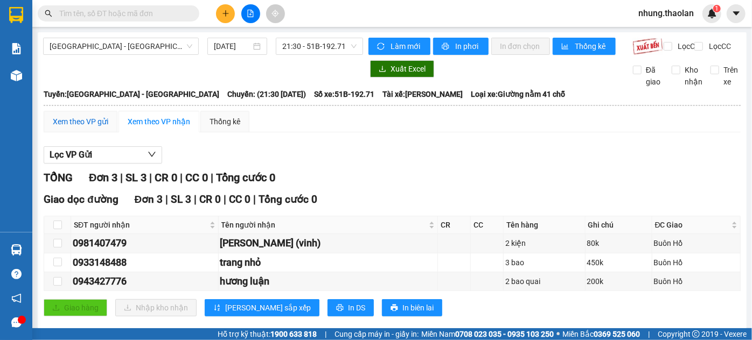
click at [56, 128] on div "Xem theo VP gửi" at bounding box center [80, 122] width 55 height 12
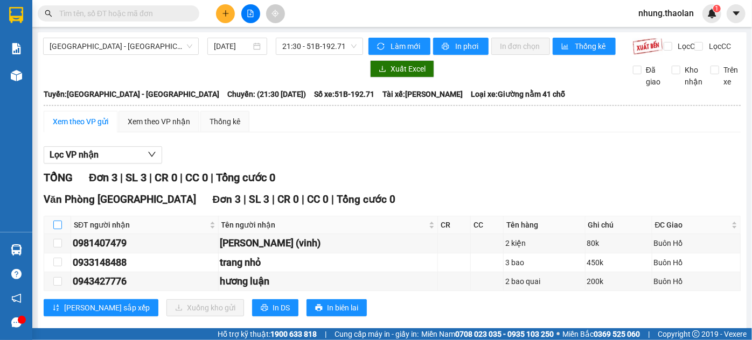
click at [57, 229] on input "checkbox" at bounding box center [57, 225] width 9 height 9
checkbox input "true"
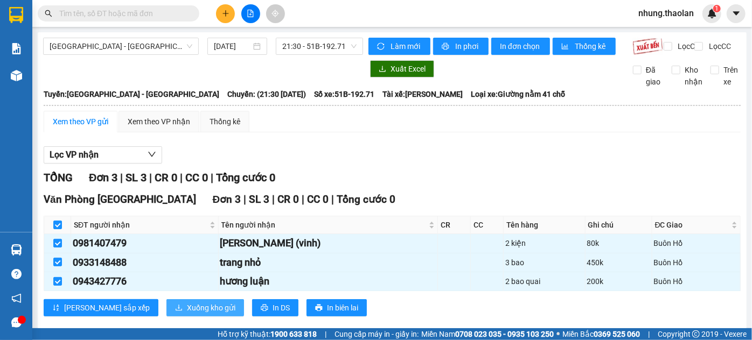
click at [187, 311] on span "Xuống kho gửi" at bounding box center [211, 308] width 48 height 12
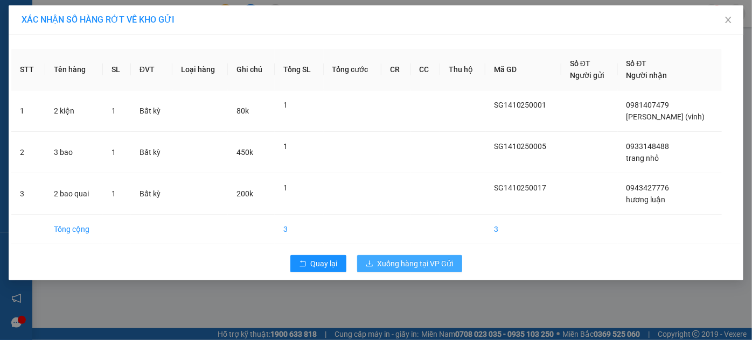
click at [425, 269] on button "Xuống hàng tại VP Gửi" at bounding box center [409, 263] width 105 height 17
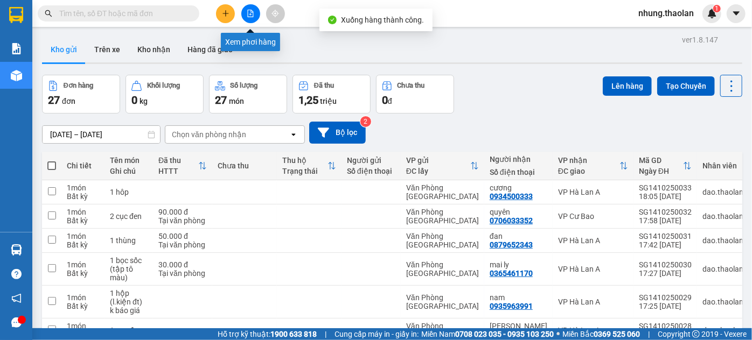
click at [250, 15] on icon "file-add" at bounding box center [251, 14] width 6 height 8
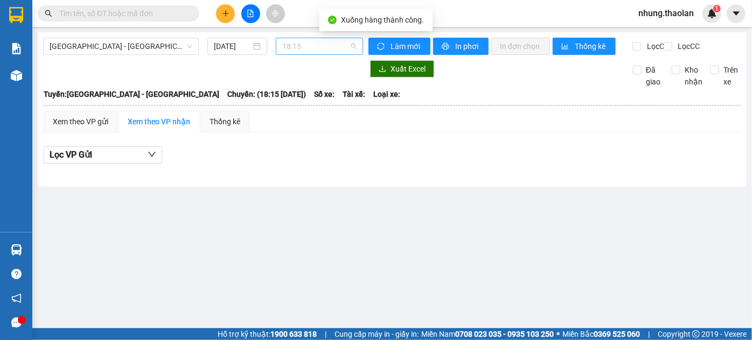
click at [285, 47] on span "18:15" at bounding box center [319, 46] width 74 height 16
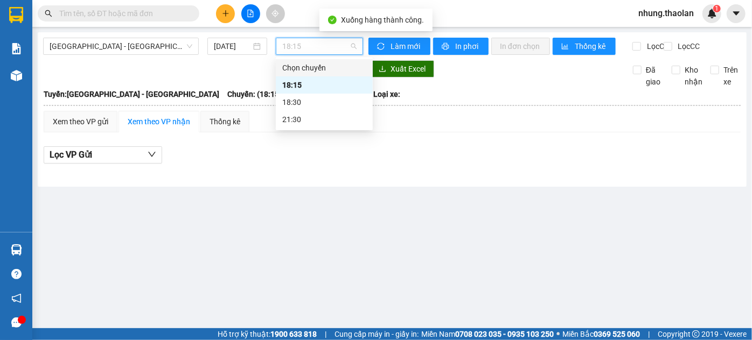
click at [203, 55] on div "[GEOGRAPHIC_DATA] - [GEOGRAPHIC_DATA] [DATE] 18:15" at bounding box center [203, 46] width 320 height 17
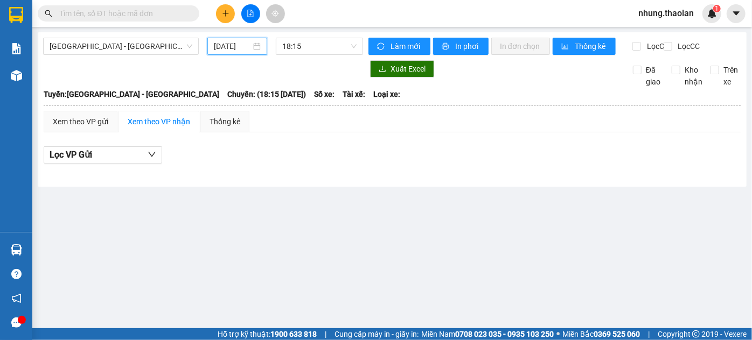
click at [248, 44] on input "[DATE]" at bounding box center [232, 46] width 37 height 12
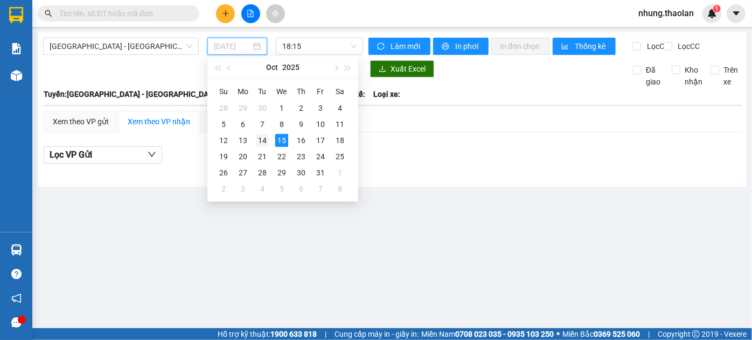
click at [263, 140] on div "14" at bounding box center [262, 140] width 13 height 13
type input "[DATE]"
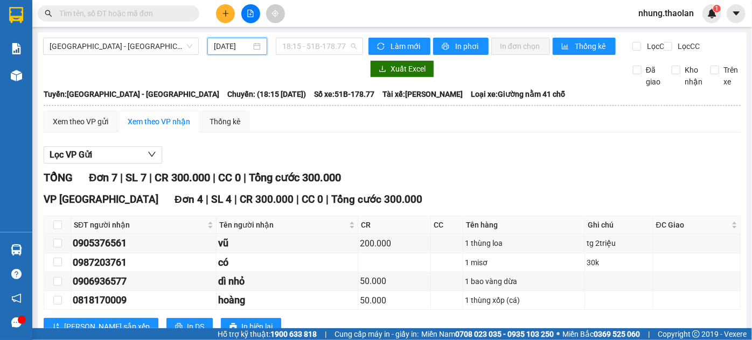
drag, startPoint x: 293, startPoint y: 45, endPoint x: 303, endPoint y: 57, distance: 14.9
click at [293, 44] on span "18:15 - 51B-178.77" at bounding box center [319, 46] width 74 height 16
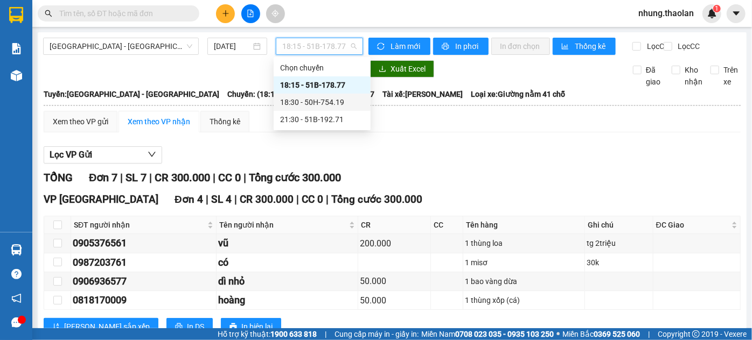
click at [301, 103] on div "18:30 - 50H-754.19" at bounding box center [322, 102] width 84 height 12
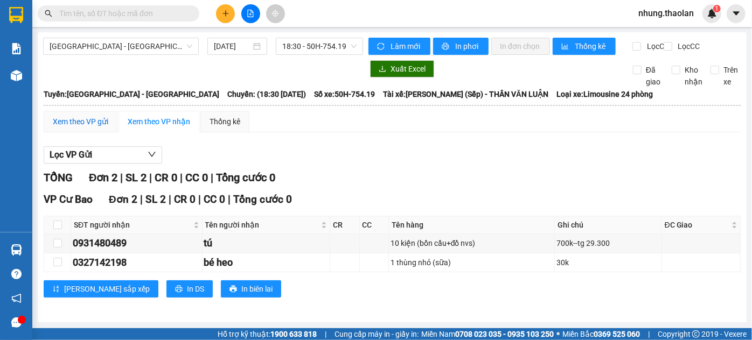
click at [82, 128] on div "Xem theo VP gửi" at bounding box center [80, 122] width 55 height 12
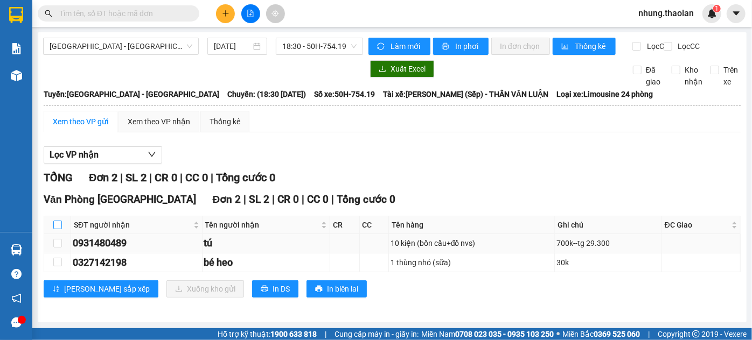
drag, startPoint x: 54, startPoint y: 234, endPoint x: 66, endPoint y: 246, distance: 16.8
click at [55, 229] on input "checkbox" at bounding box center [57, 225] width 9 height 9
checkbox input "true"
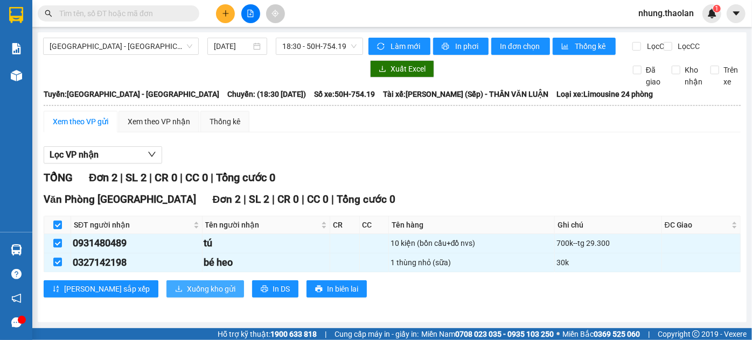
click at [187, 295] on span "Xuống kho gửi" at bounding box center [211, 289] width 48 height 12
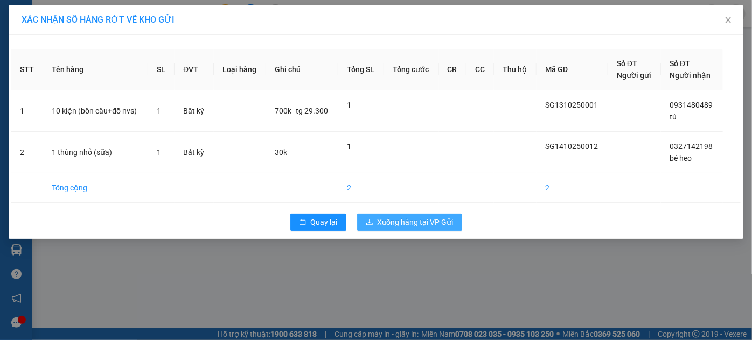
click at [412, 222] on span "Xuống hàng tại VP Gửi" at bounding box center [415, 222] width 76 height 12
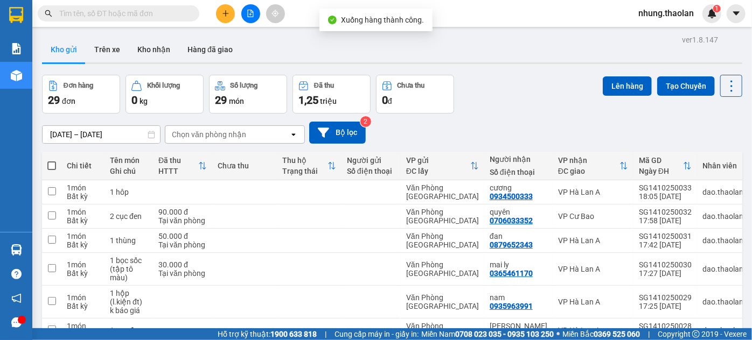
click at [52, 162] on span at bounding box center [51, 166] width 9 height 9
click at [52, 160] on input "checkbox" at bounding box center [52, 160] width 0 height 0
checkbox input "true"
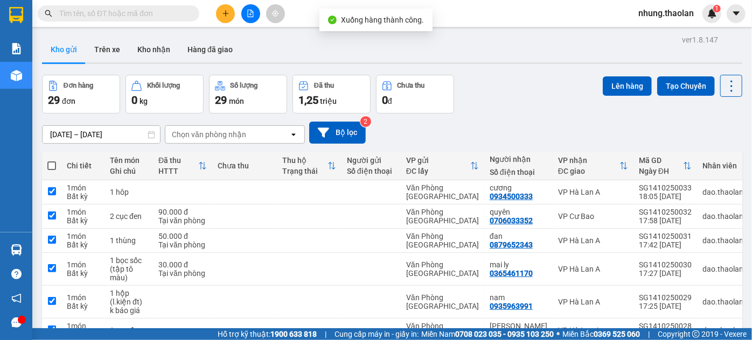
checkbox input "true"
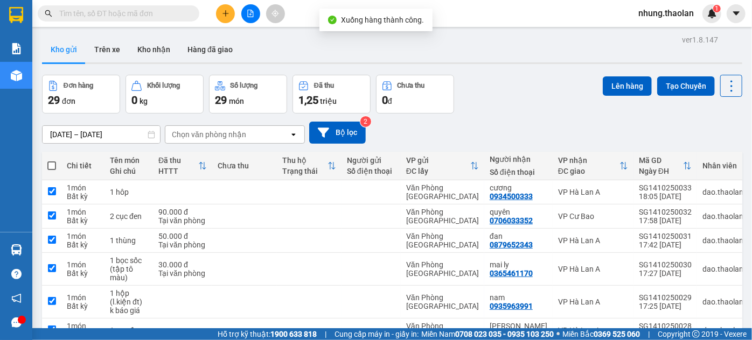
checkbox input "true"
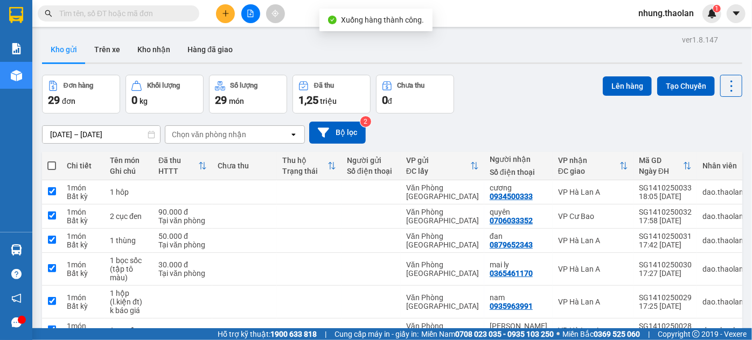
checkbox input "true"
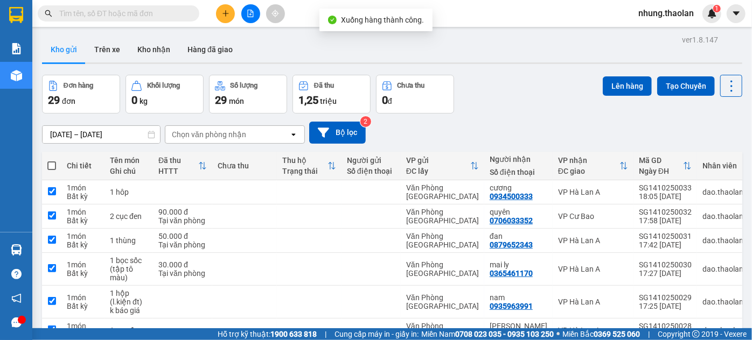
checkbox input "true"
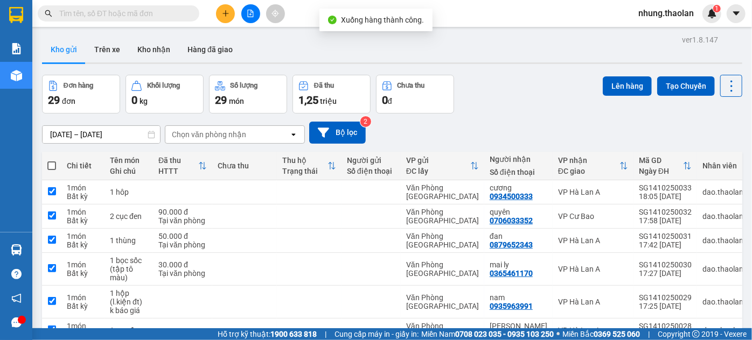
checkbox input "true"
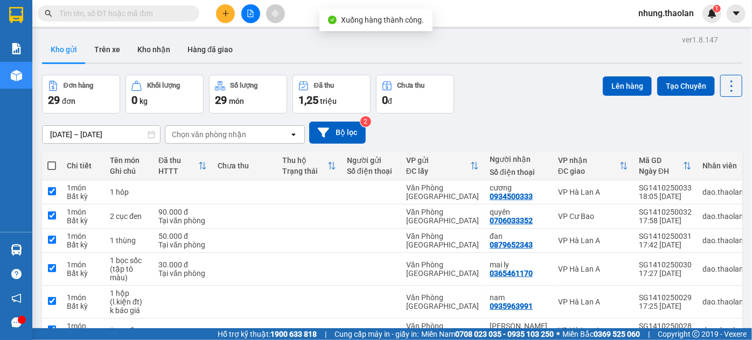
checkbox input "true"
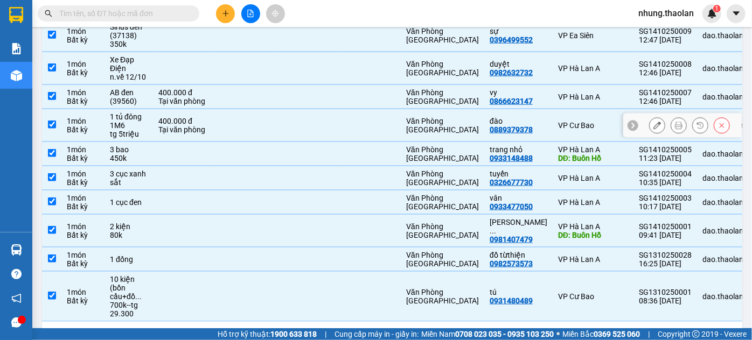
scroll to position [709, 0]
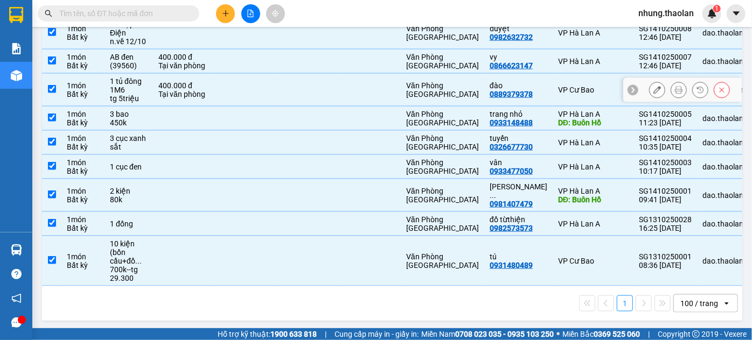
click at [285, 91] on td at bounding box center [309, 90] width 65 height 33
checkbox input "false"
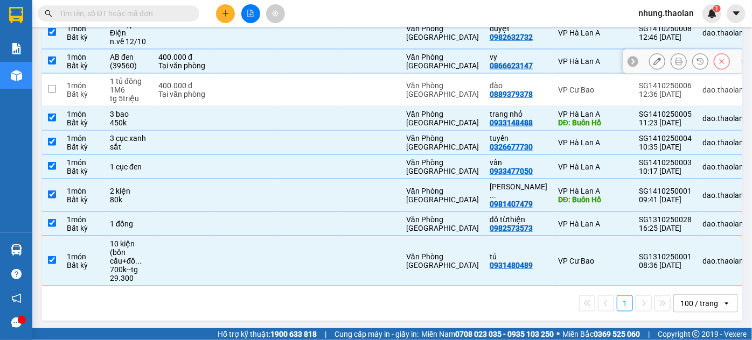
click at [271, 68] on td at bounding box center [244, 62] width 65 height 24
checkbox input "false"
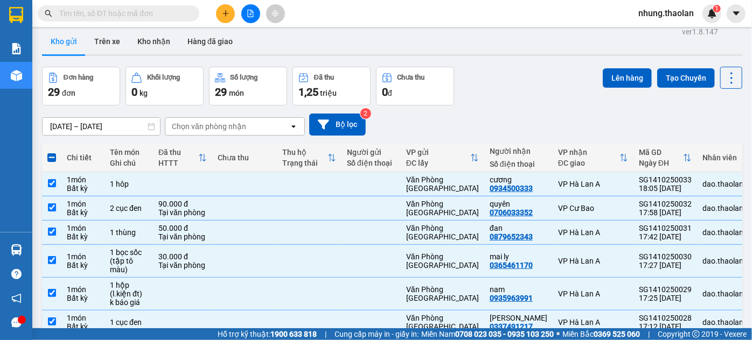
scroll to position [0, 0]
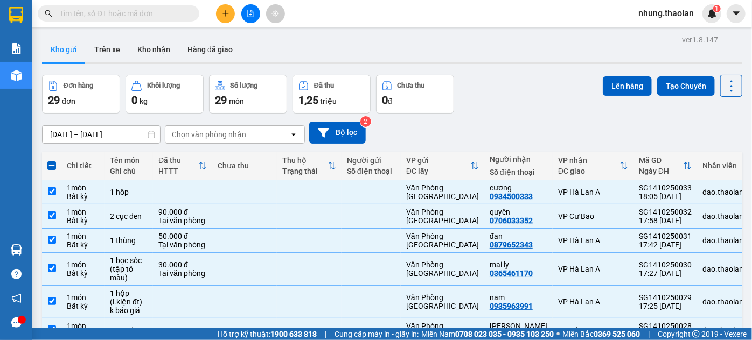
click at [120, 136] on input "[DATE] – [DATE]" at bounding box center [101, 134] width 117 height 17
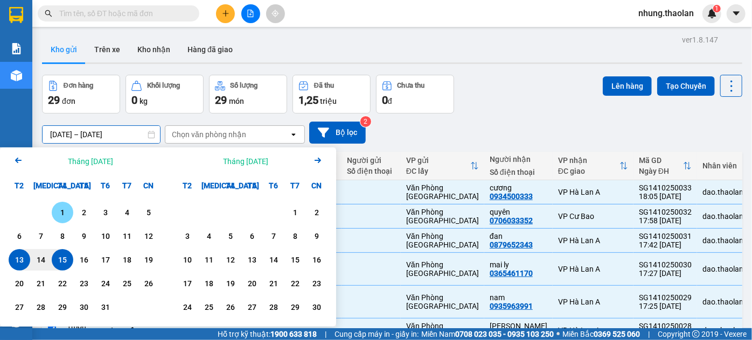
click at [55, 214] on div "1" at bounding box center [62, 212] width 15 height 13
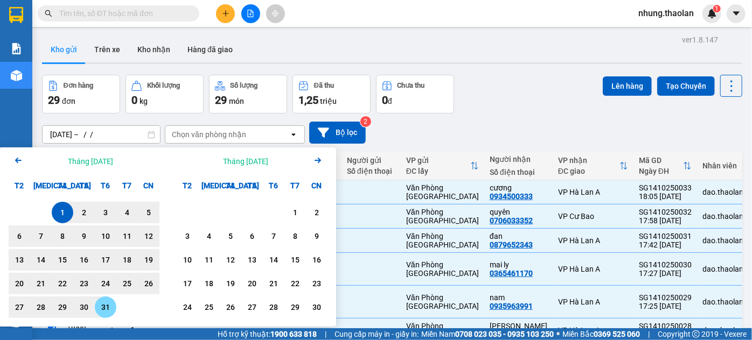
click at [103, 298] on div "31" at bounding box center [106, 308] width 22 height 22
type input "[DATE] – [DATE]"
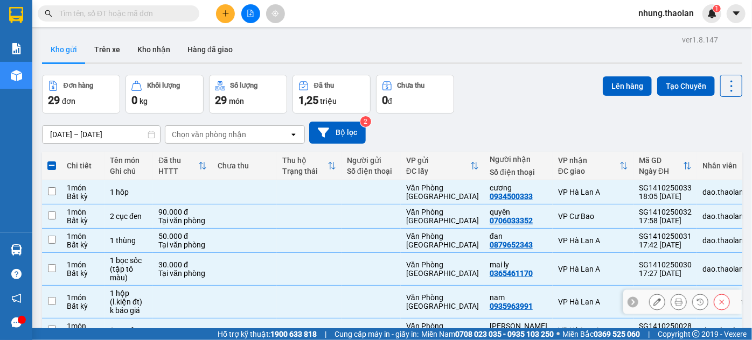
checkbox input "false"
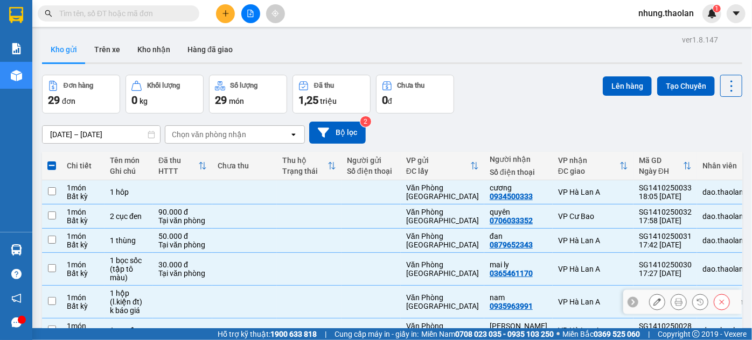
checkbox input "false"
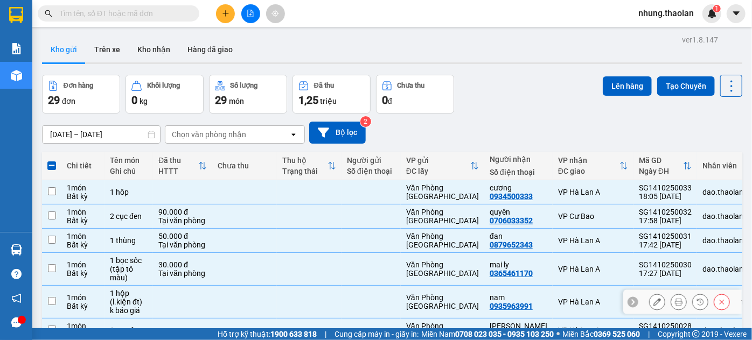
checkbox input "false"
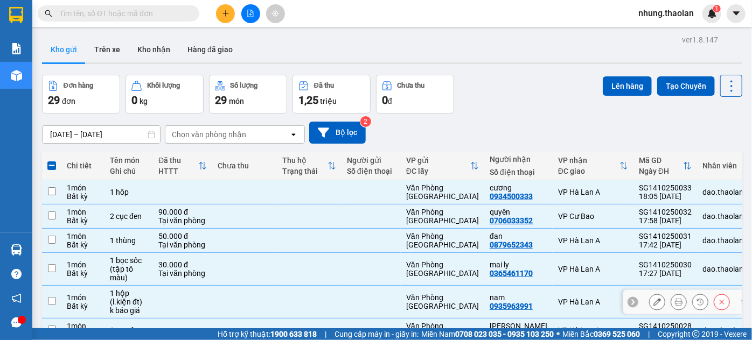
checkbox input "false"
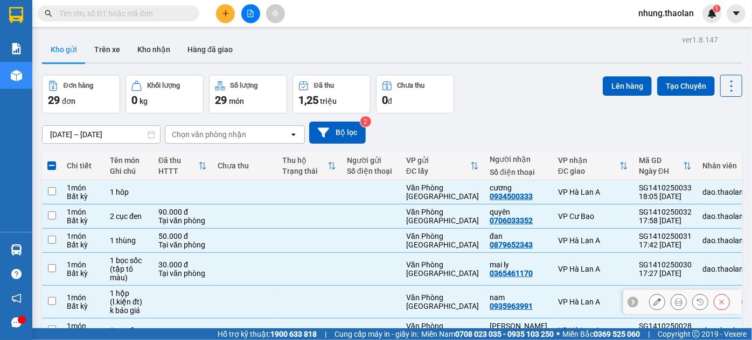
checkbox input "false"
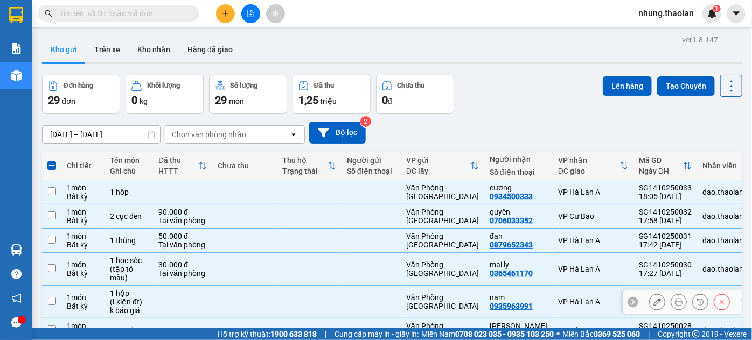
checkbox input "false"
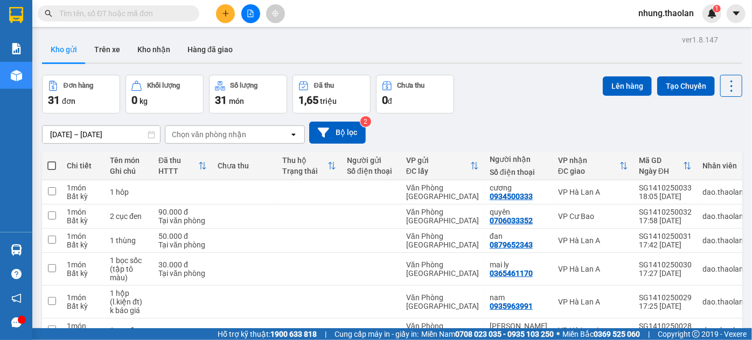
click at [53, 163] on span at bounding box center [51, 166] width 9 height 9
click at [52, 160] on input "checkbox" at bounding box center [52, 160] width 0 height 0
checkbox input "true"
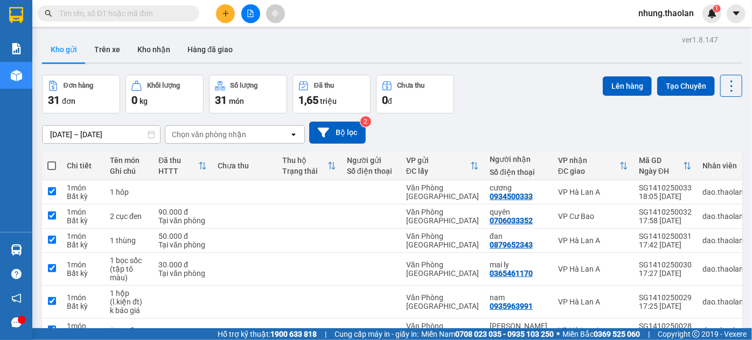
checkbox input "true"
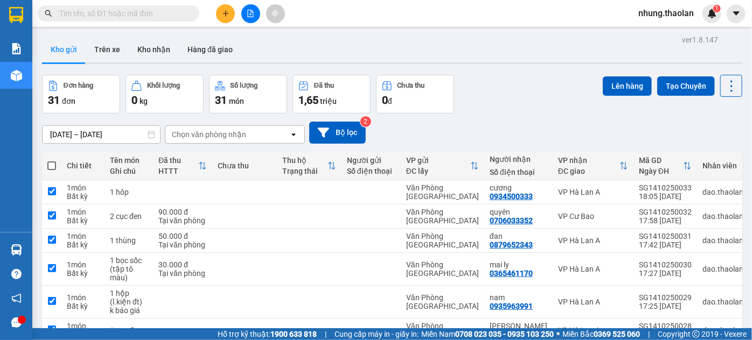
checkbox input "true"
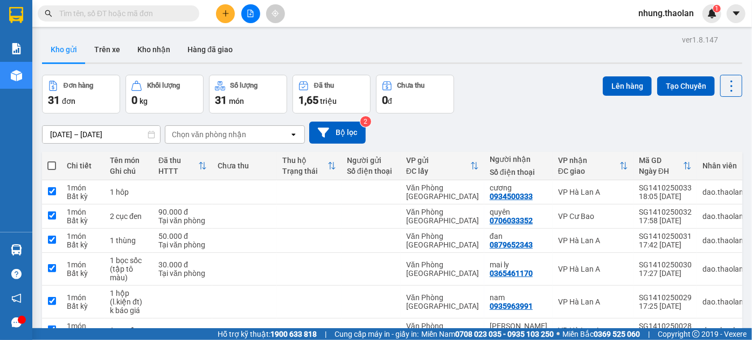
checkbox input "true"
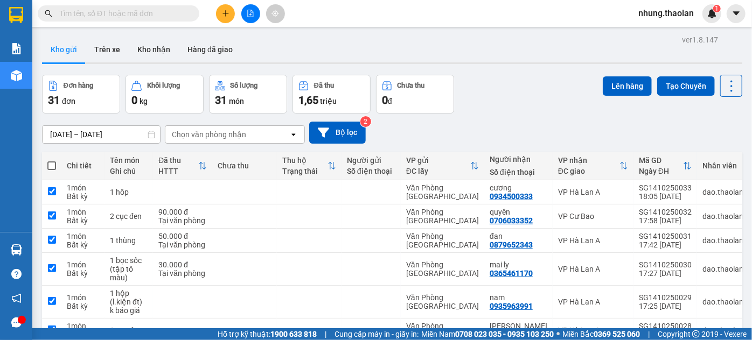
checkbox input "true"
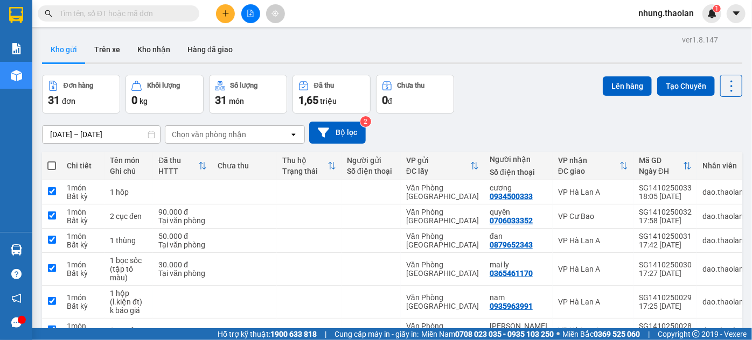
checkbox input "true"
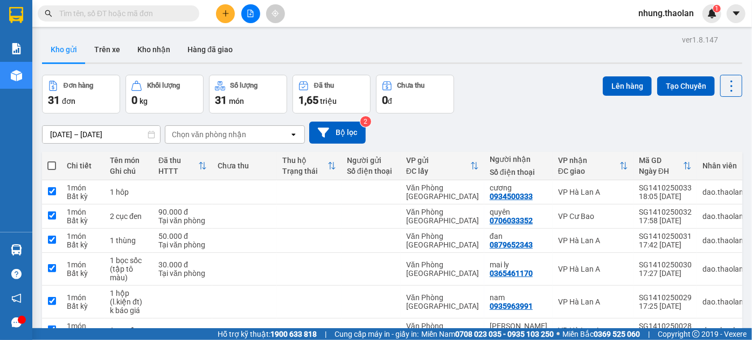
checkbox input "true"
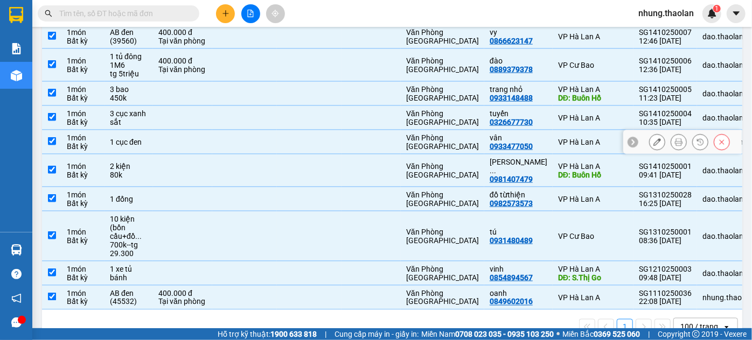
scroll to position [762, 0]
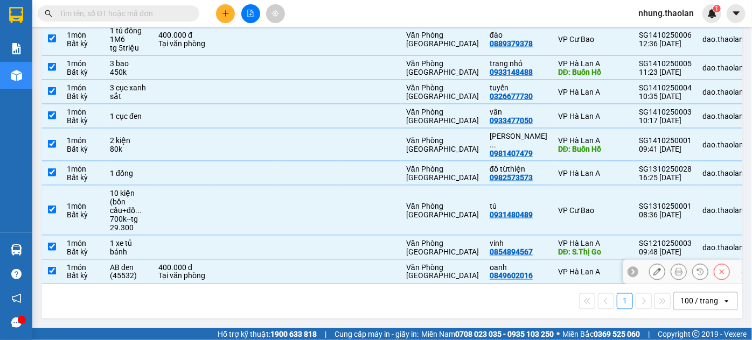
click at [253, 270] on td at bounding box center [244, 272] width 65 height 24
checkbox input "false"
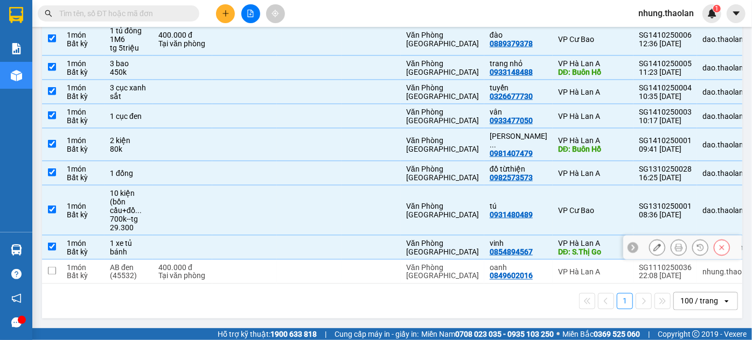
click at [370, 243] on div at bounding box center [371, 247] width 48 height 9
checkbox input "false"
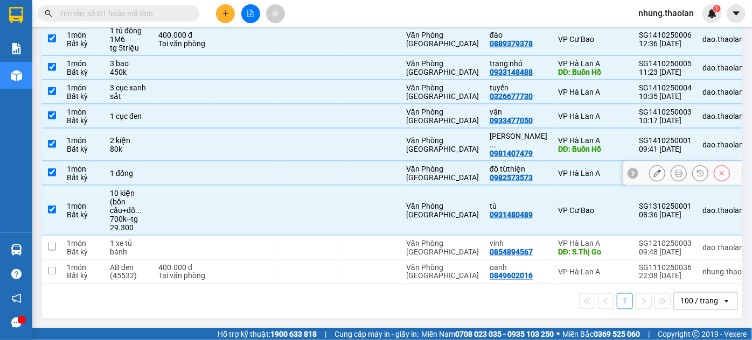
click at [275, 176] on td at bounding box center [244, 174] width 65 height 24
checkbox input "false"
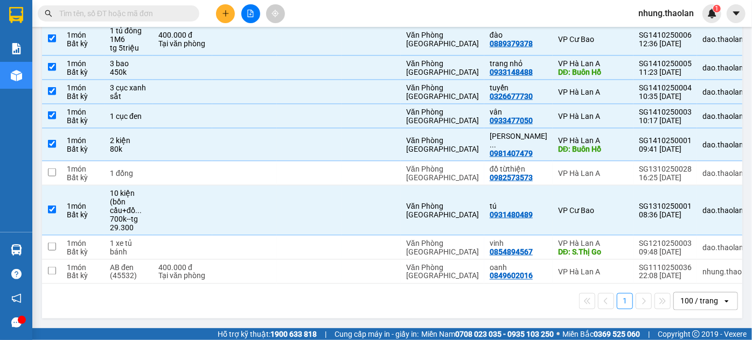
click at [117, 10] on input "text" at bounding box center [122, 14] width 127 height 12
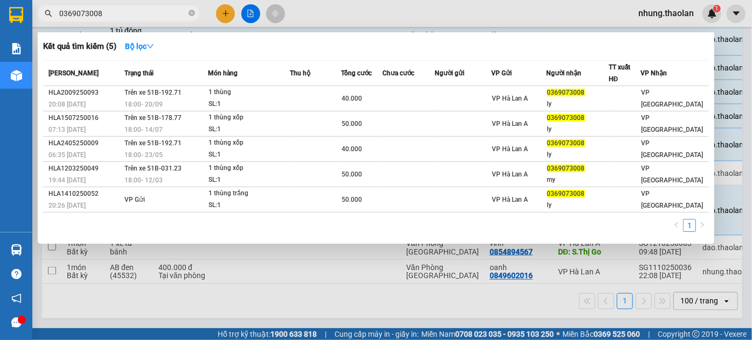
type input "0369073008"
click at [190, 17] on span at bounding box center [191, 14] width 6 height 10
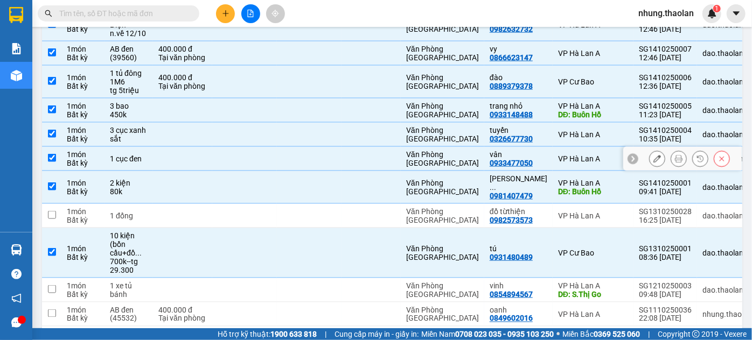
scroll to position [713, 0]
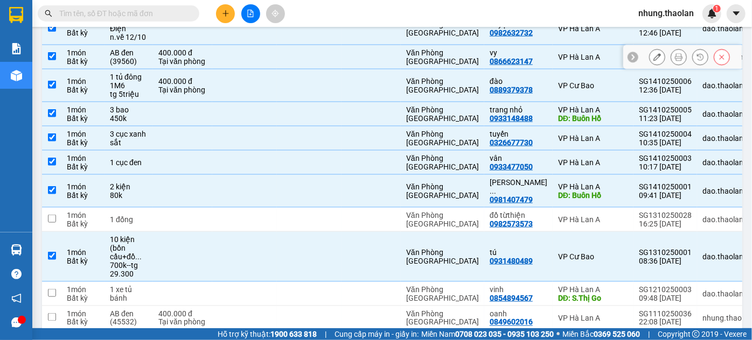
click at [220, 58] on td at bounding box center [244, 57] width 65 height 24
checkbox input "false"
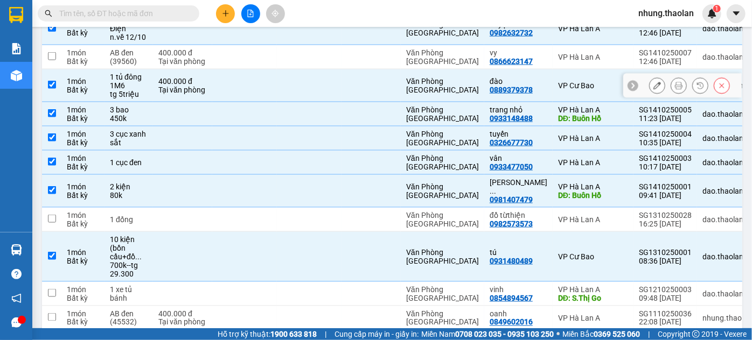
click at [215, 87] on td at bounding box center [244, 85] width 65 height 33
checkbox input "false"
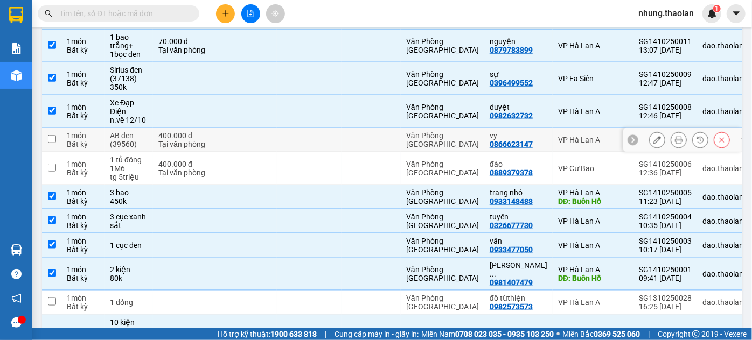
scroll to position [615, 0]
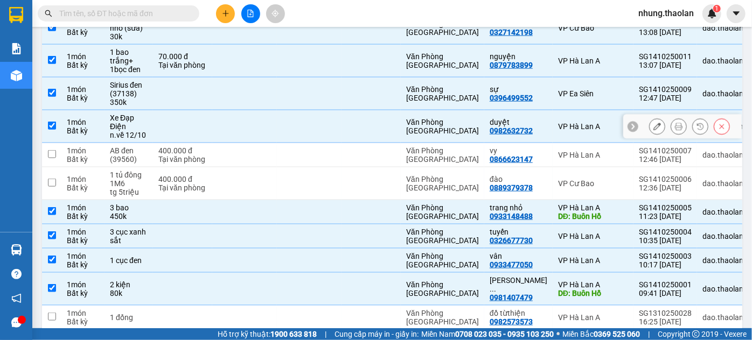
click at [268, 128] on td at bounding box center [244, 126] width 65 height 33
checkbox input "false"
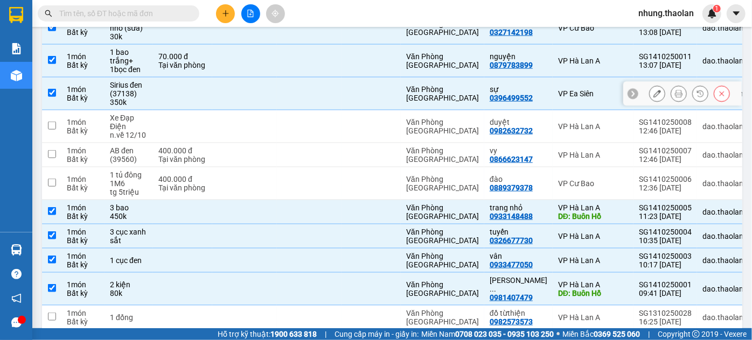
click at [248, 98] on td at bounding box center [244, 94] width 65 height 33
checkbox input "false"
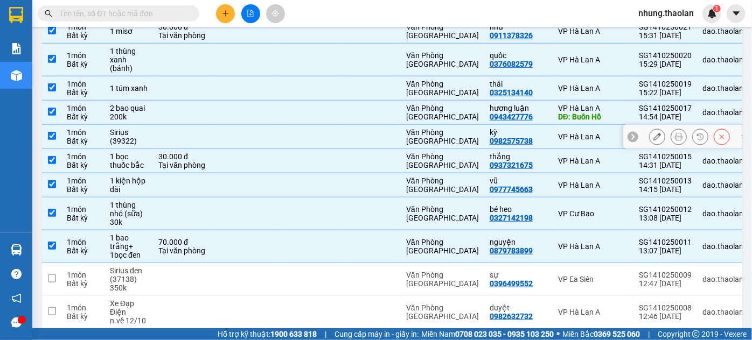
scroll to position [419, 0]
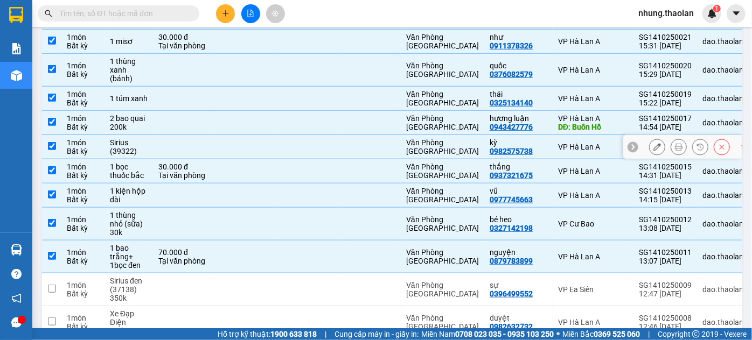
click at [290, 148] on td at bounding box center [309, 147] width 65 height 24
checkbox input "false"
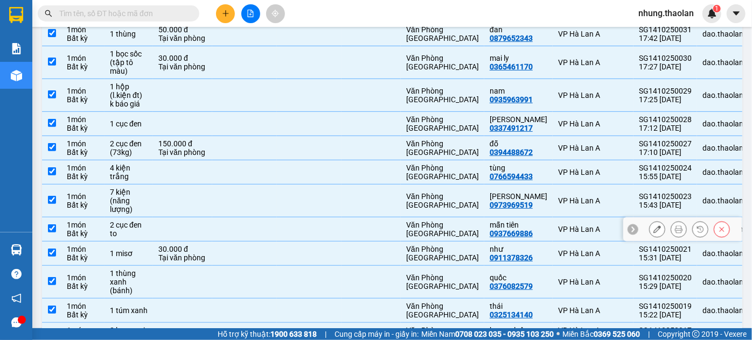
scroll to position [223, 0]
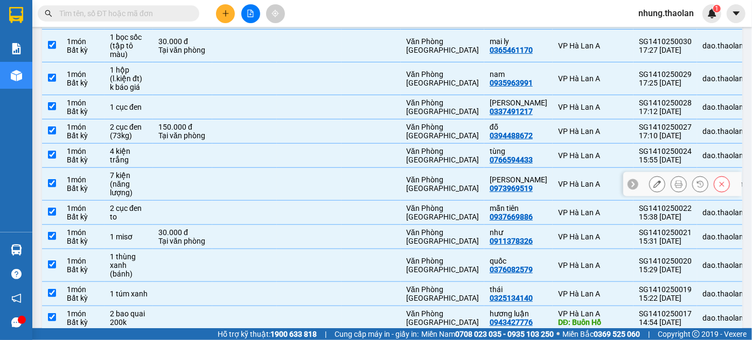
click at [323, 188] on td at bounding box center [309, 184] width 65 height 33
checkbox input "false"
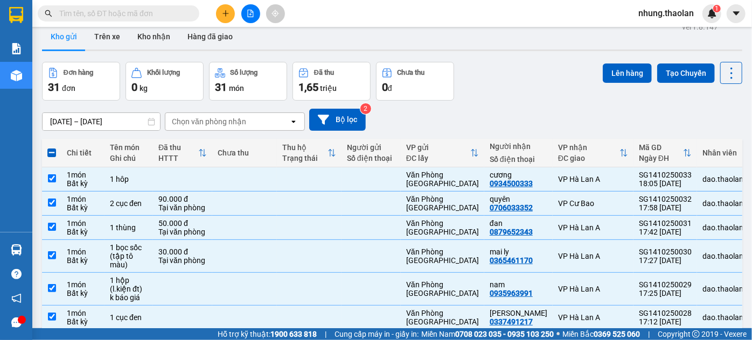
scroll to position [0, 0]
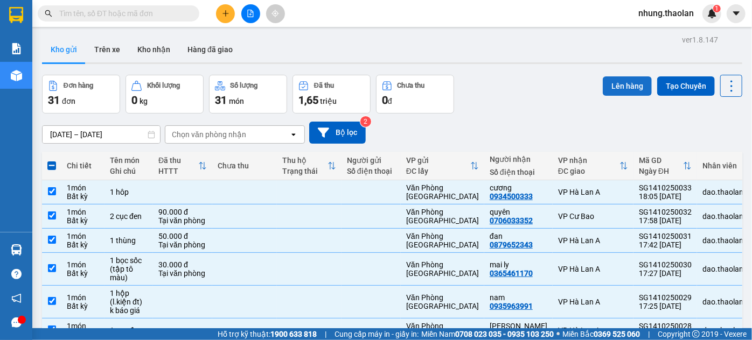
click at [618, 89] on button "Lên hàng" at bounding box center [626, 85] width 49 height 19
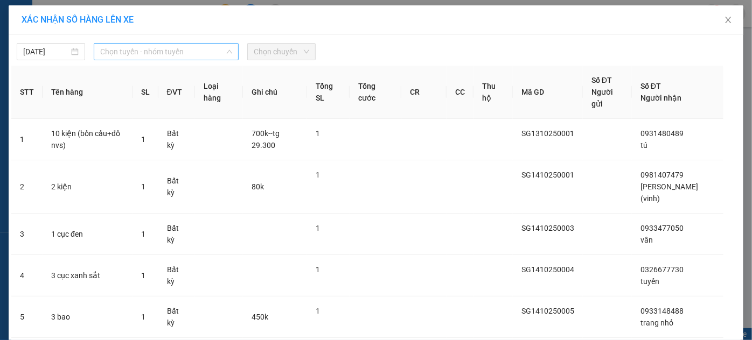
click at [160, 58] on span "Chọn tuyến - nhóm tuyến" at bounding box center [166, 52] width 132 height 16
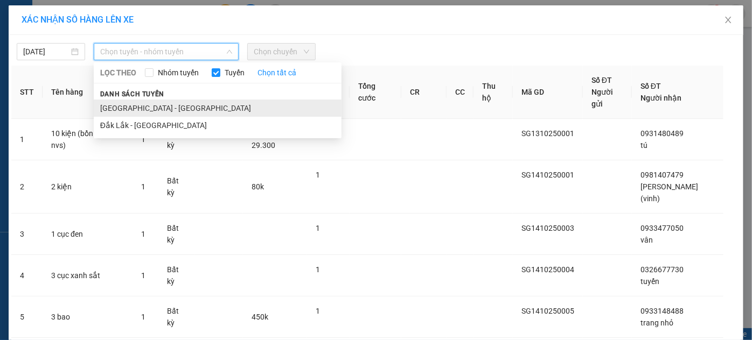
click at [128, 104] on li "[GEOGRAPHIC_DATA] - [GEOGRAPHIC_DATA]" at bounding box center [218, 108] width 248 height 17
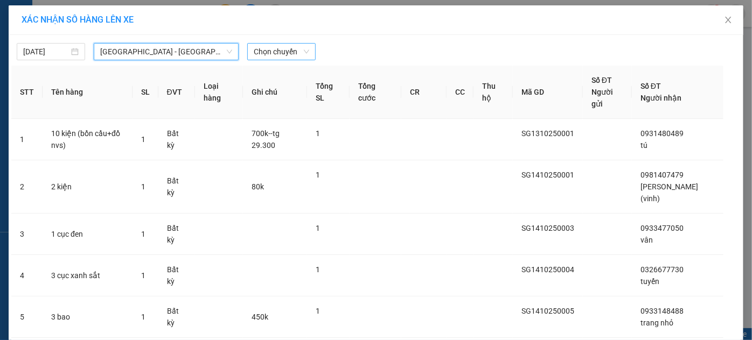
click at [273, 54] on span "Chọn chuyến" at bounding box center [281, 52] width 55 height 16
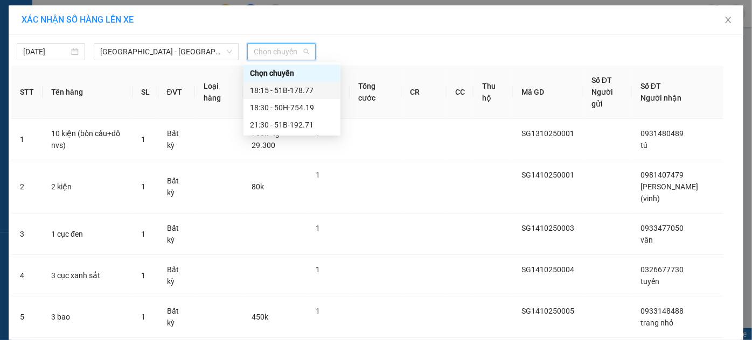
click at [275, 92] on div "18:15 - 51B-178.77" at bounding box center [292, 91] width 84 height 12
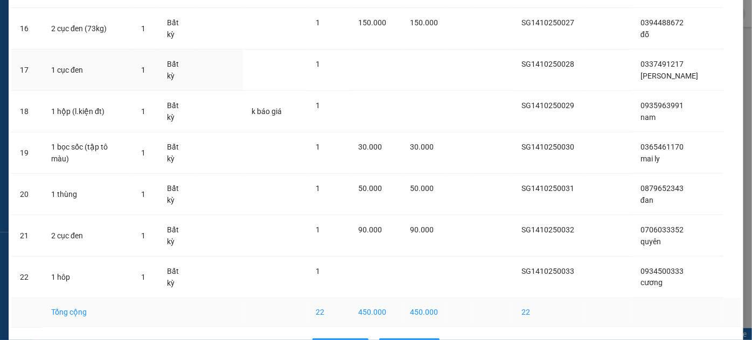
scroll to position [760, 0]
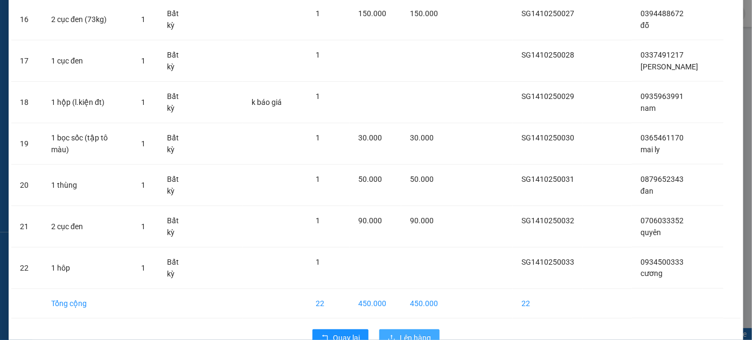
click at [411, 332] on span "Lên hàng" at bounding box center [414, 338] width 31 height 12
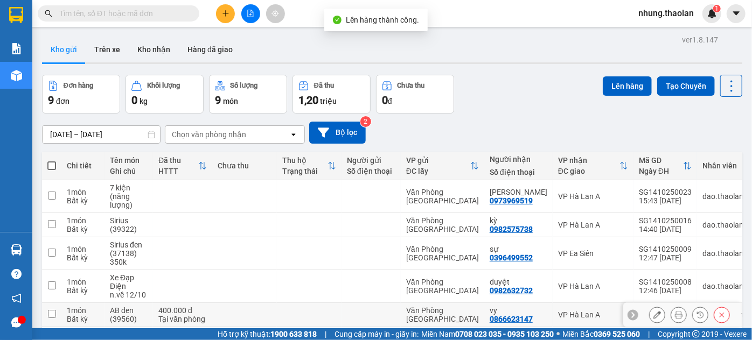
scroll to position [155, 0]
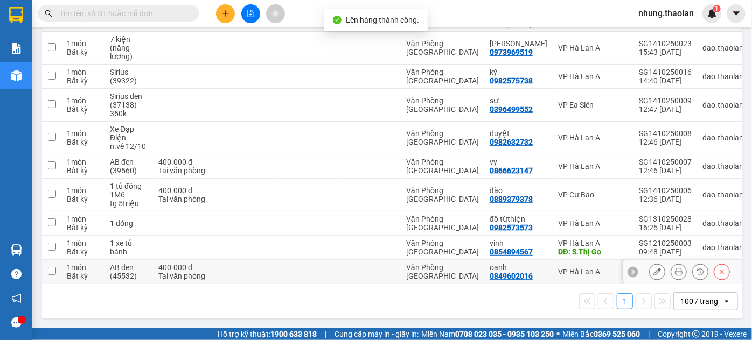
click at [253, 273] on td at bounding box center [244, 272] width 65 height 24
checkbox input "true"
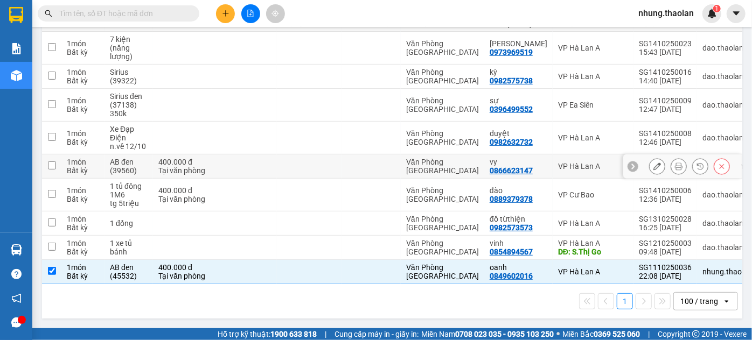
click at [246, 163] on td at bounding box center [244, 167] width 65 height 24
checkbox input "true"
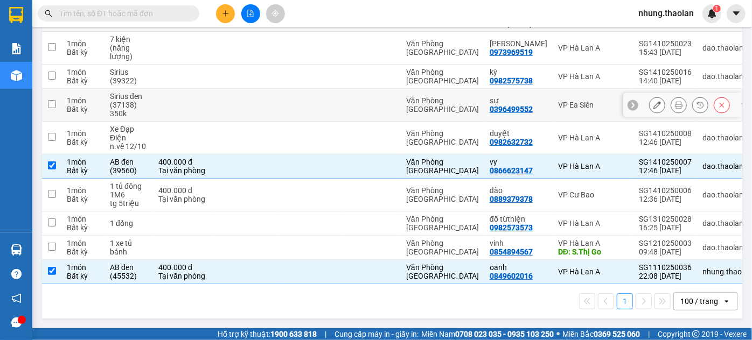
click at [215, 99] on td at bounding box center [244, 105] width 65 height 33
checkbox input "true"
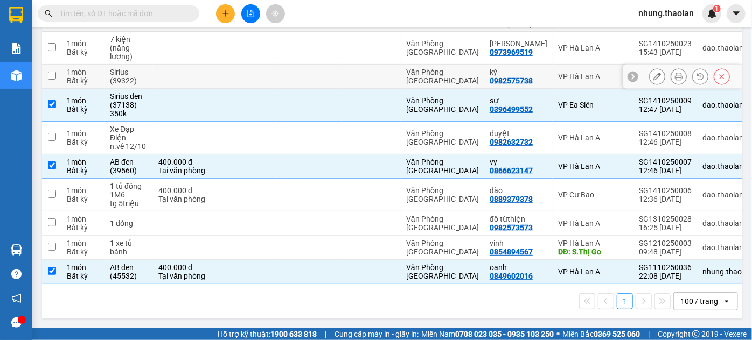
click at [202, 73] on td at bounding box center [182, 77] width 59 height 24
checkbox input "true"
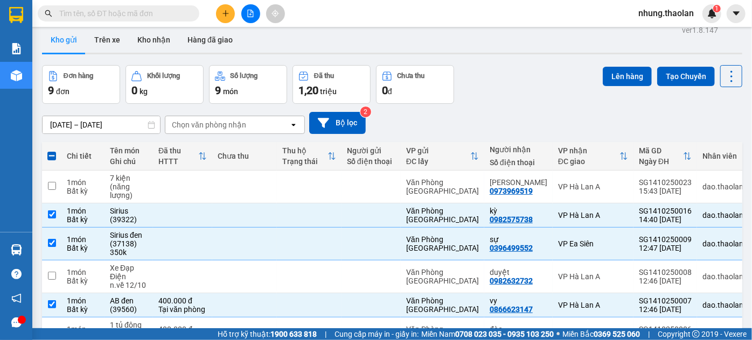
scroll to position [0, 0]
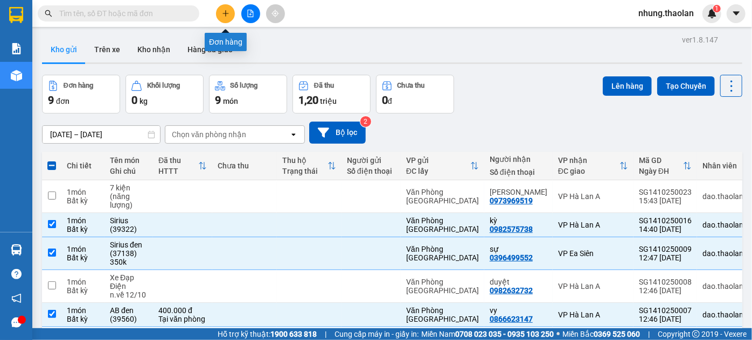
click at [216, 16] on button at bounding box center [225, 13] width 19 height 19
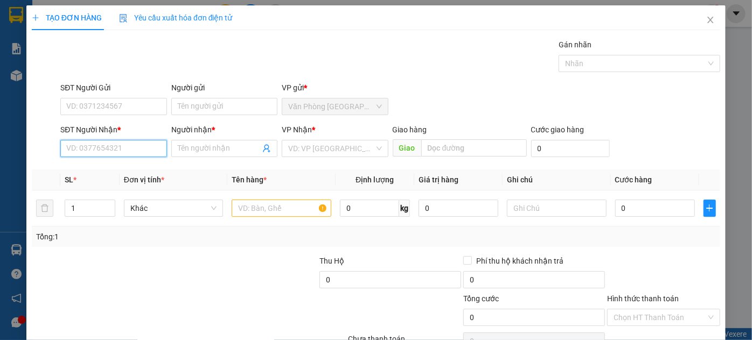
click at [68, 150] on input "SĐT Người Nhận *" at bounding box center [113, 148] width 106 height 17
type input "0327953957"
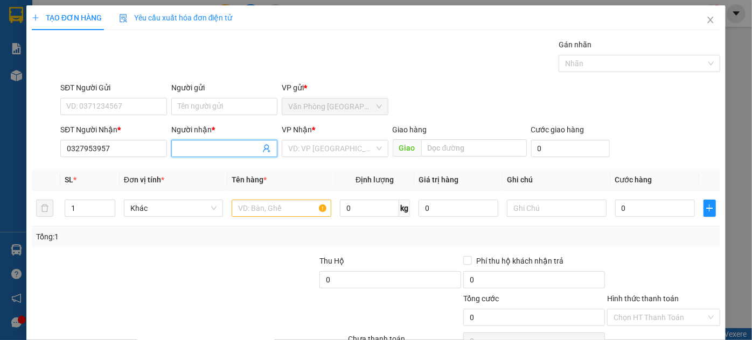
click at [190, 149] on input "Người nhận *" at bounding box center [219, 149] width 82 height 12
type input "hải"
click at [291, 148] on input "search" at bounding box center [331, 149] width 86 height 16
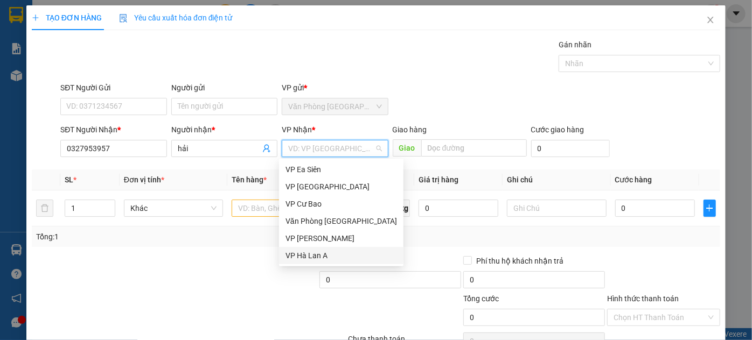
click at [310, 259] on div "VP Hà Lan A" at bounding box center [340, 256] width 111 height 12
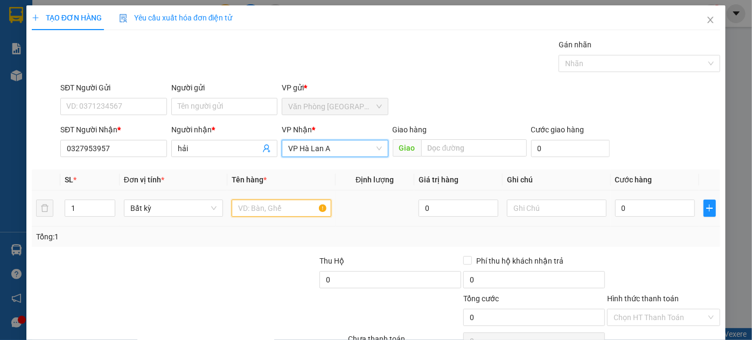
click at [235, 207] on input "text" at bounding box center [282, 208] width 100 height 17
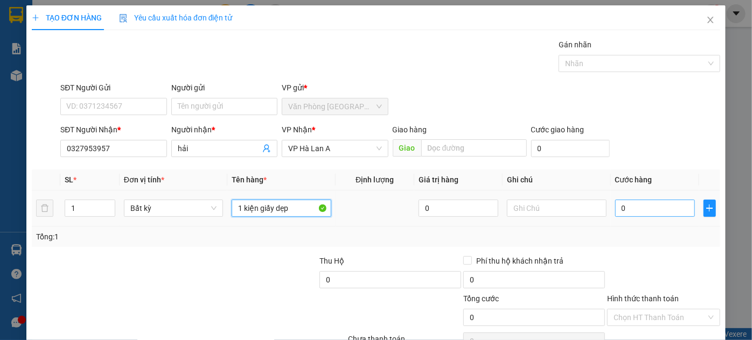
type input "1 kiện giấy dẹp"
click at [654, 209] on input "0" at bounding box center [655, 208] width 80 height 17
type input "3"
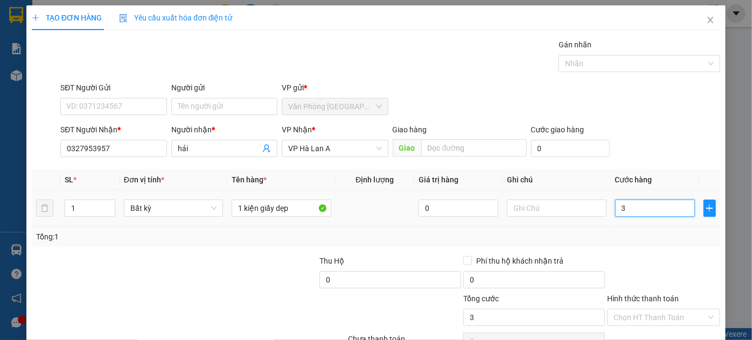
type input "30"
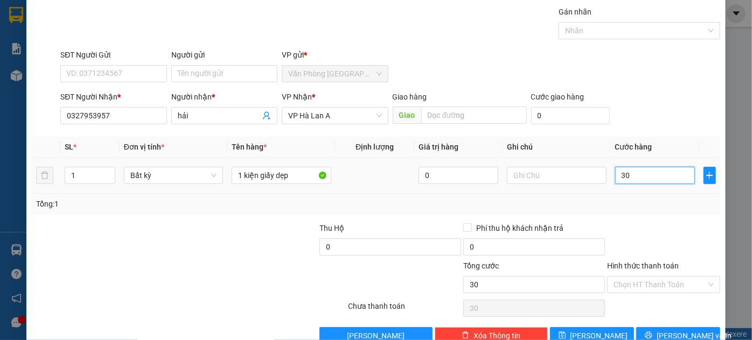
scroll to position [57, 0]
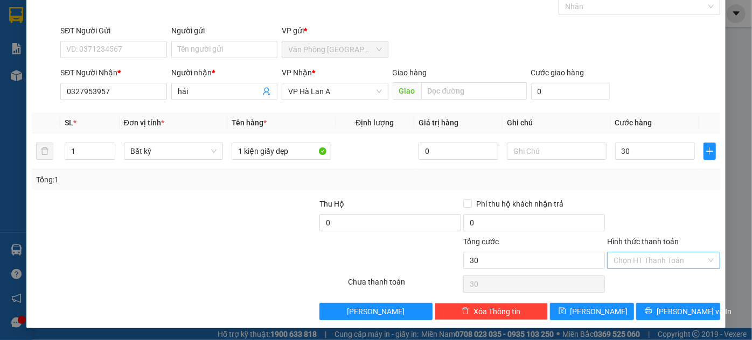
type input "30.000"
click at [626, 255] on input "Hình thức thanh toán" at bounding box center [659, 261] width 93 height 16
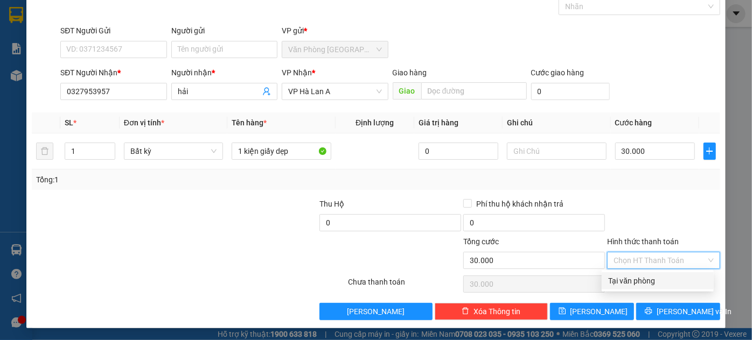
drag, startPoint x: 625, startPoint y: 286, endPoint x: 619, endPoint y: 292, distance: 8.8
click at [625, 287] on div "Tại văn phòng" at bounding box center [657, 280] width 112 height 17
type input "0"
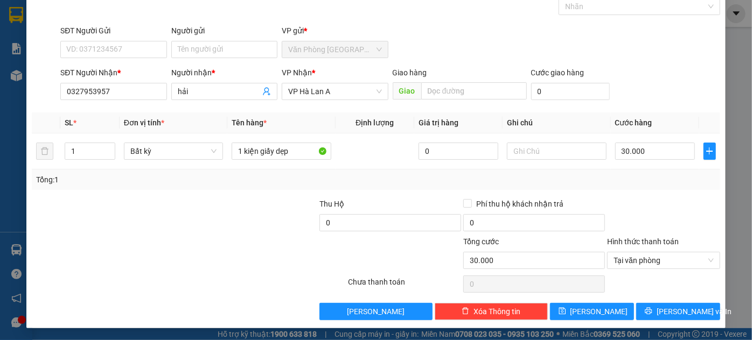
click at [595, 299] on div "Transit Pickup Surcharge Ids Transit Deliver Surcharge Ids Transit Deliver Surc…" at bounding box center [376, 151] width 688 height 339
click at [595, 307] on span "[PERSON_NAME]" at bounding box center [599, 312] width 58 height 12
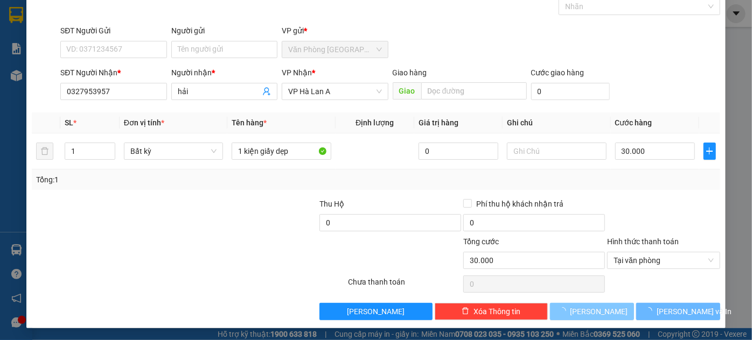
type input "0"
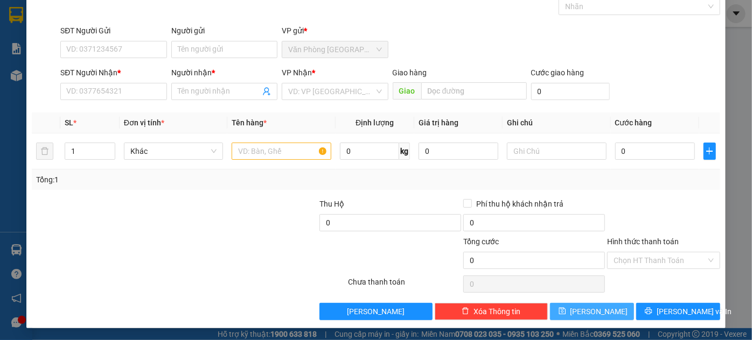
scroll to position [0, 0]
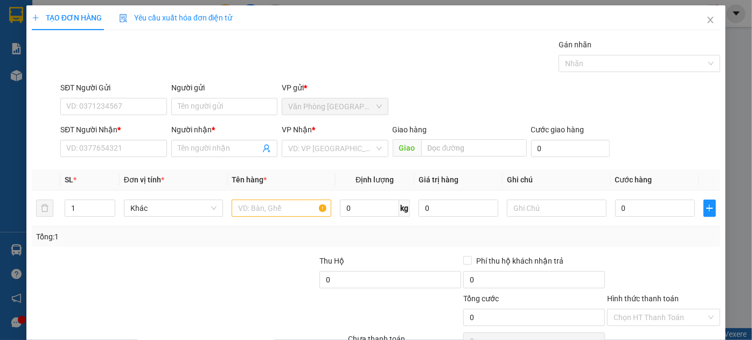
click at [719, 19] on div "TẠO ĐƠN HÀNG Yêu cầu xuất hóa đơn điện tử Transit Pickup Surcharge Ids Transit …" at bounding box center [376, 170] width 752 height 340
click at [712, 19] on span "Close" at bounding box center [710, 20] width 30 height 30
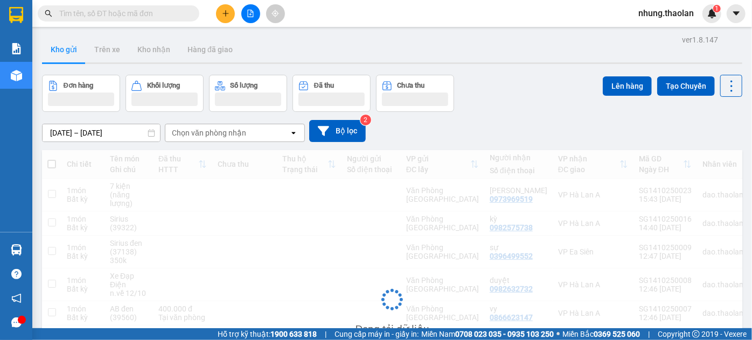
click at [131, 12] on input "text" at bounding box center [122, 14] width 127 height 12
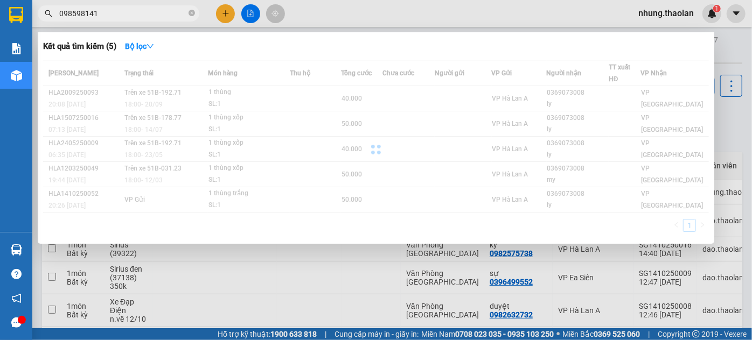
type input "0985981411"
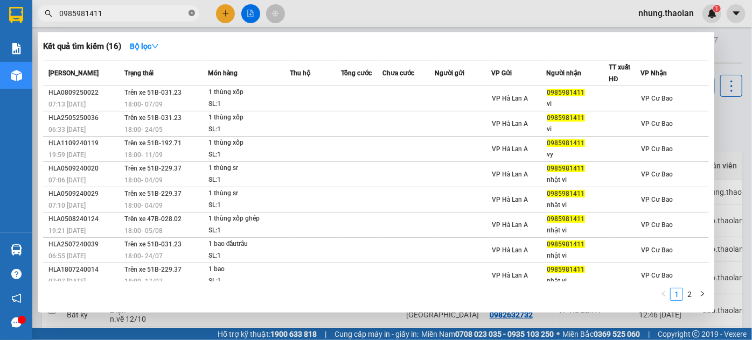
click at [192, 15] on icon "close-circle" at bounding box center [191, 13] width 6 height 6
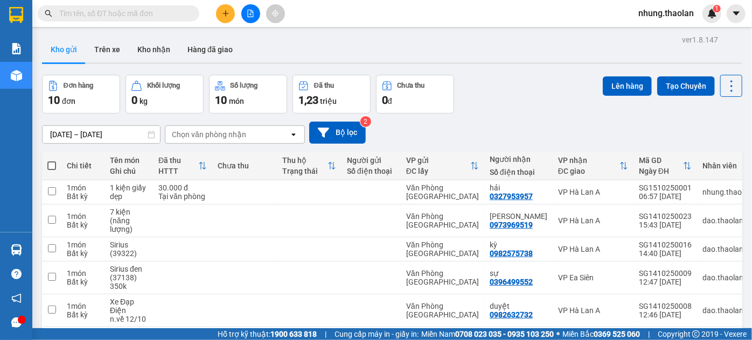
click at [145, 13] on input "text" at bounding box center [122, 14] width 127 height 12
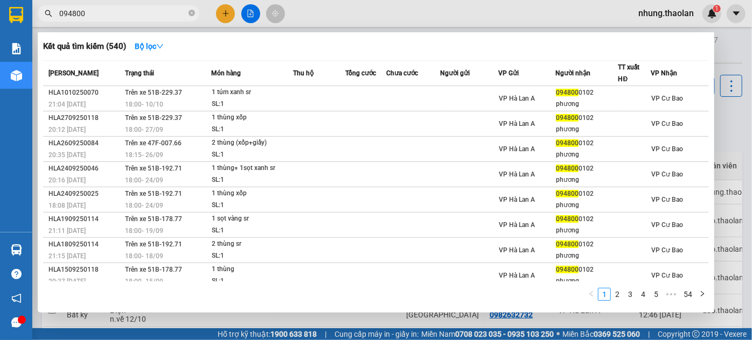
drag, startPoint x: 109, startPoint y: 14, endPoint x: 37, endPoint y: 23, distance: 72.7
click at [37, 23] on div "Kết quả tìm kiếm ( 540 ) Bộ lọc Mã ĐH Trạng thái Món hàng Thu hộ Tổng cước Chưa…" at bounding box center [105, 13] width 210 height 19
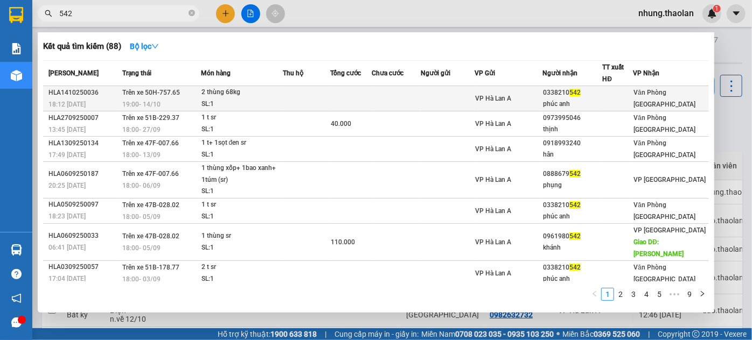
type input "542"
click at [304, 101] on td at bounding box center [307, 98] width 48 height 25
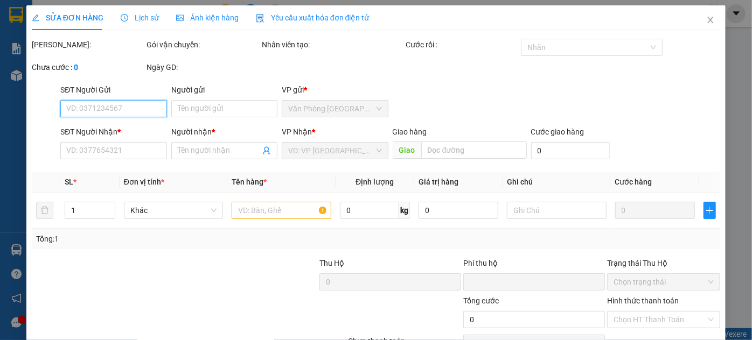
type input "0338210542"
type input "phúc anh"
type input "0"
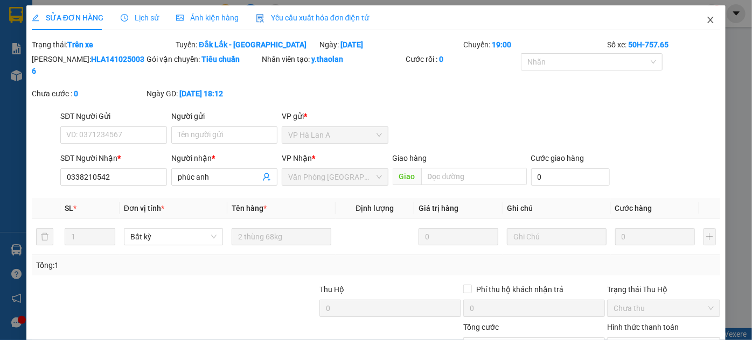
click at [700, 25] on span "Close" at bounding box center [710, 20] width 30 height 30
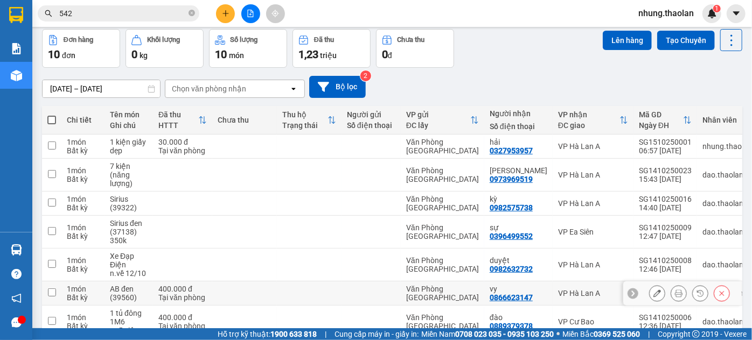
scroll to position [179, 0]
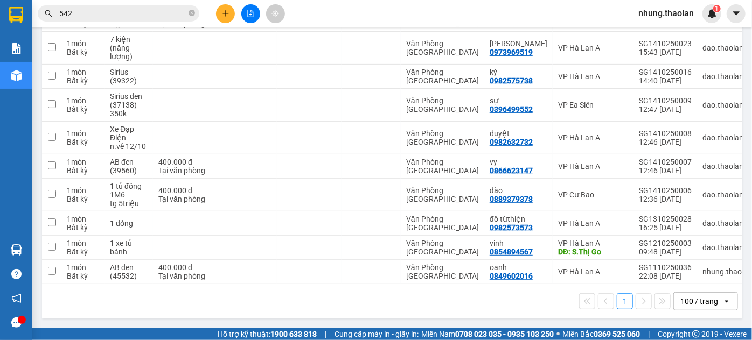
click at [696, 311] on div "1 100 / trang open" at bounding box center [392, 301] width 700 height 34
click at [702, 302] on div "100 / trang" at bounding box center [699, 301] width 38 height 11
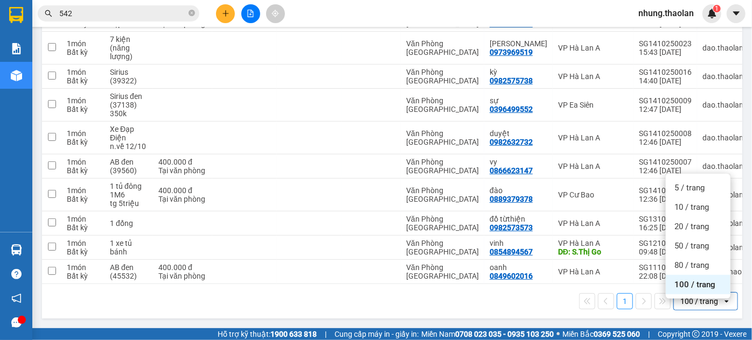
click at [706, 280] on span "100 / trang" at bounding box center [694, 284] width 41 height 11
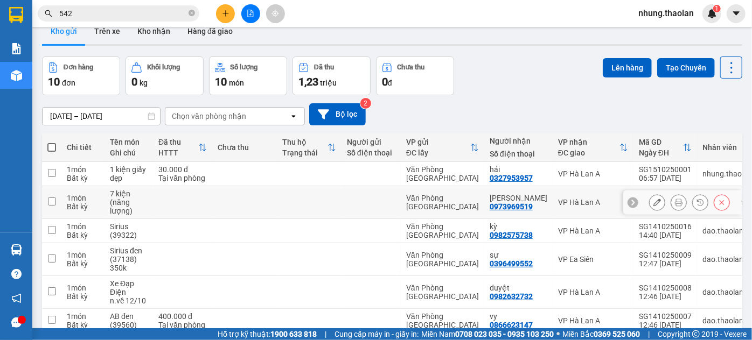
scroll to position [0, 0]
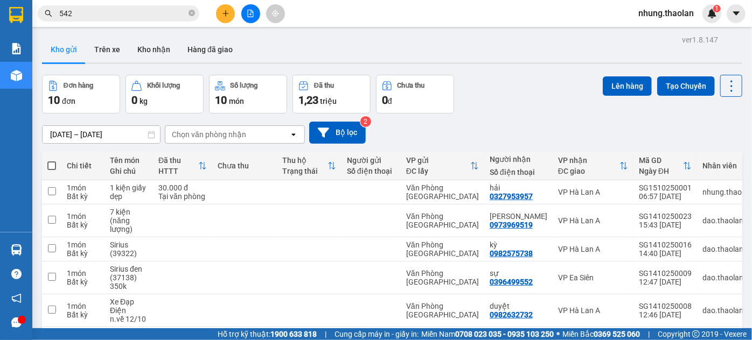
drag, startPoint x: 191, startPoint y: 14, endPoint x: 177, endPoint y: 0, distance: 19.4
click at [191, 15] on icon "close-circle" at bounding box center [191, 13] width 6 height 6
click at [102, 20] on span at bounding box center [119, 13] width 162 height 16
click at [108, 9] on input "text" at bounding box center [122, 14] width 127 height 12
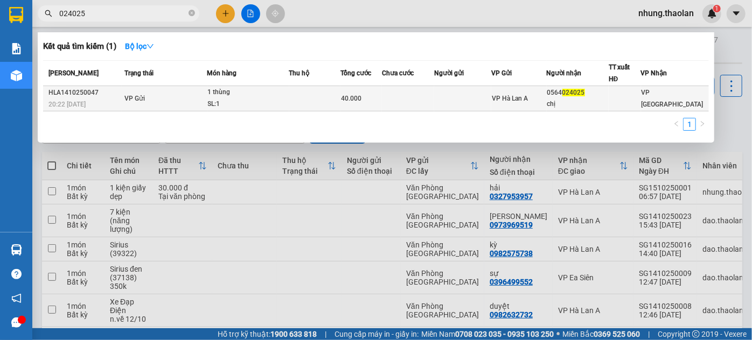
type input "024025"
click at [412, 101] on td at bounding box center [408, 98] width 52 height 25
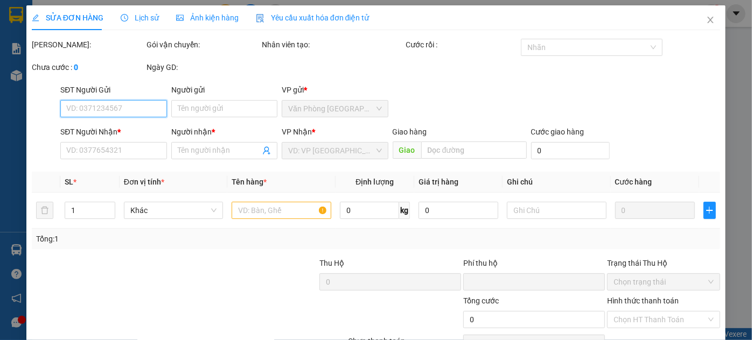
type input "0564024025"
type input "chị"
type input "0"
type input "40.000"
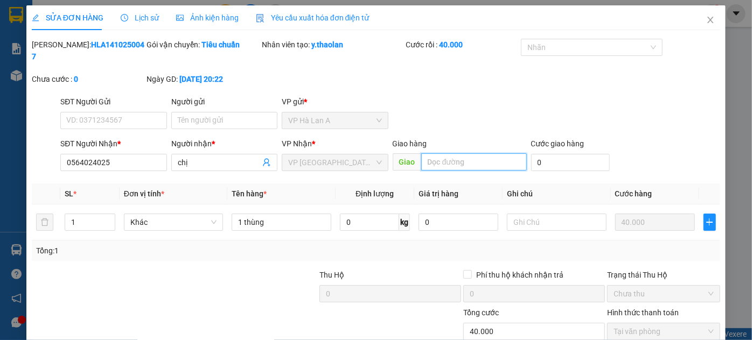
click at [447, 156] on input "text" at bounding box center [474, 161] width 106 height 17
type input "N"
click at [466, 153] on input "Mỹ Phuoesc 2" at bounding box center [474, 161] width 106 height 17
click at [464, 153] on input "Mỹ Phuoesc 2" at bounding box center [474, 161] width 106 height 17
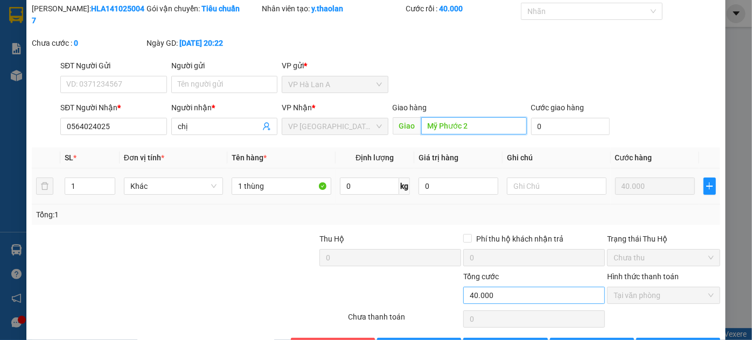
scroll to position [60, 0]
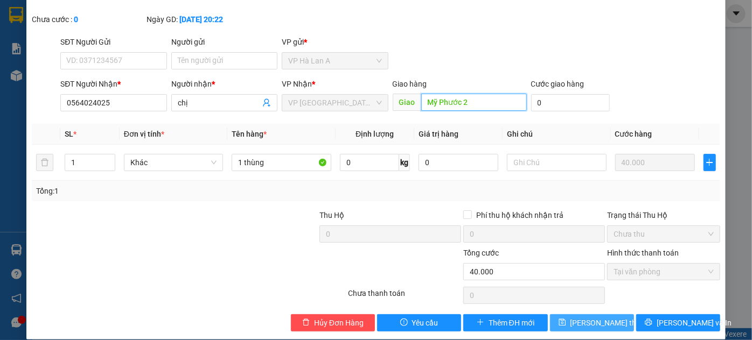
type input "Mỹ Phước 2"
click at [593, 317] on span "[PERSON_NAME] thay đổi" at bounding box center [613, 323] width 86 height 12
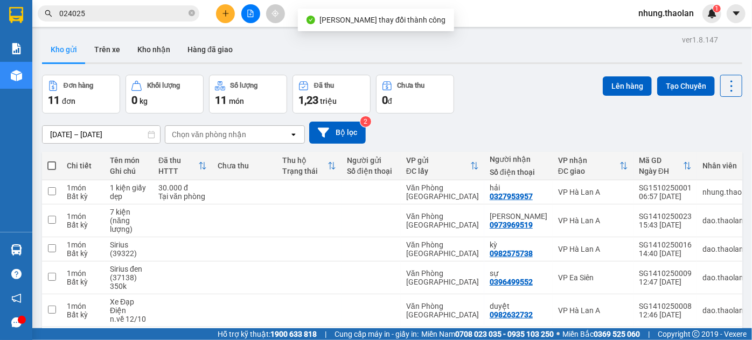
click at [112, 11] on input "024025" at bounding box center [122, 14] width 127 height 12
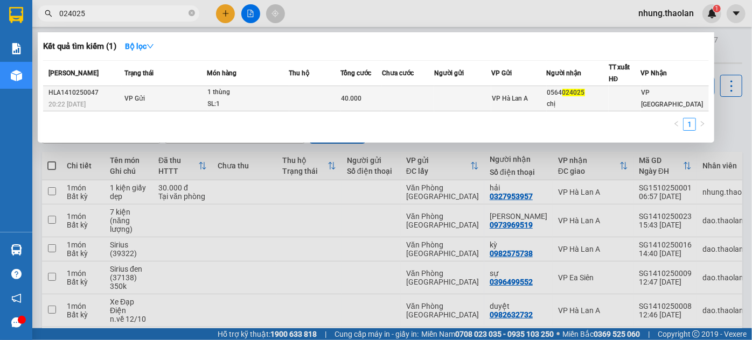
click at [280, 88] on div "1 thùng" at bounding box center [248, 93] width 81 height 12
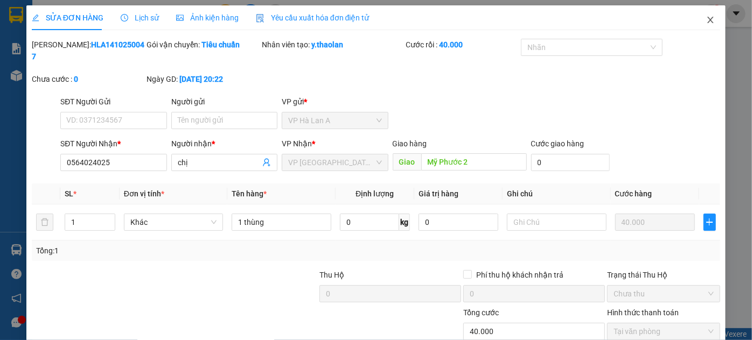
click at [704, 25] on span "Close" at bounding box center [710, 20] width 30 height 30
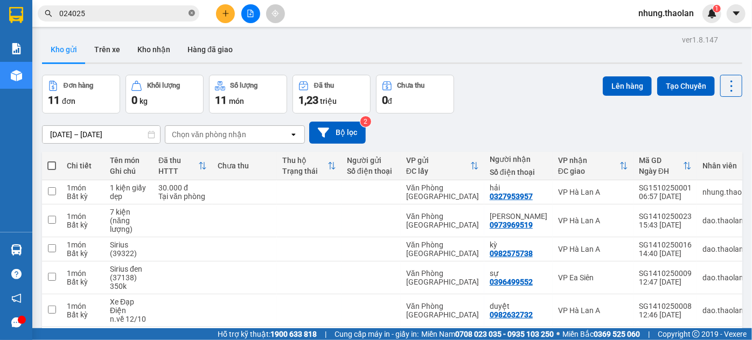
click at [192, 13] on icon "close-circle" at bounding box center [191, 13] width 6 height 6
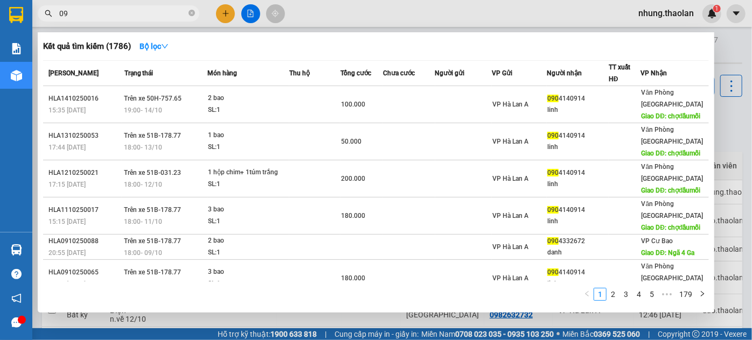
type input "0"
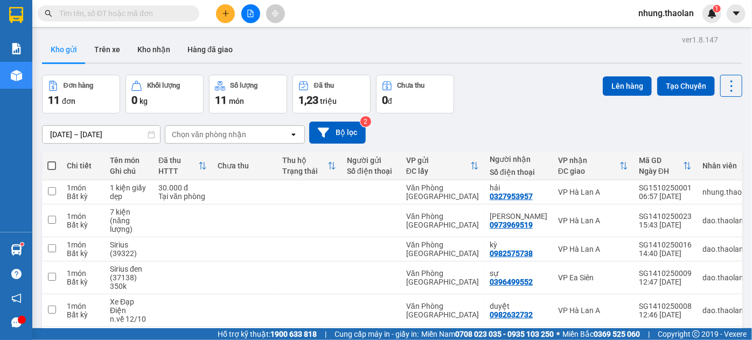
click at [114, 10] on input "text" at bounding box center [122, 14] width 127 height 12
click at [107, 55] on button "Trên xe" at bounding box center [107, 50] width 43 height 26
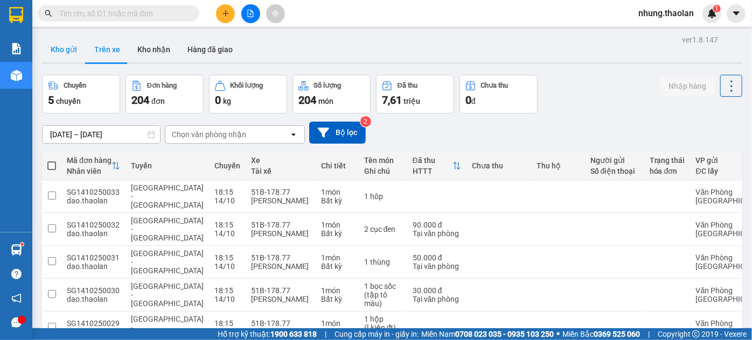
click at [69, 56] on button "Kho gửi" at bounding box center [64, 50] width 44 height 26
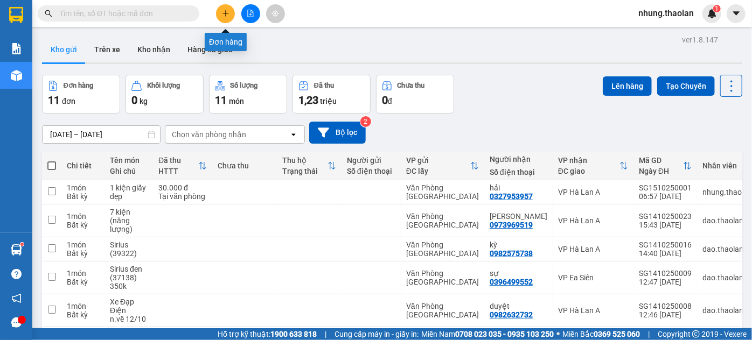
click at [227, 15] on icon "plus" at bounding box center [226, 14] width 8 height 8
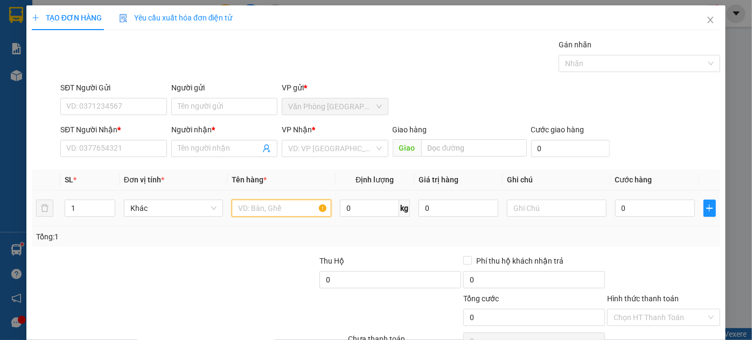
click at [241, 207] on input "text" at bounding box center [282, 208] width 100 height 17
type input "1 cục đen"
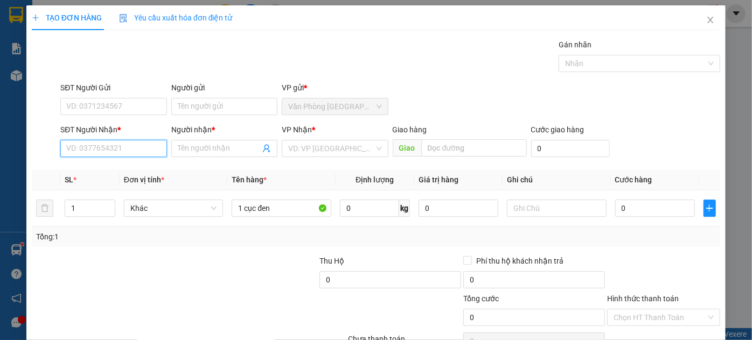
click at [117, 145] on input "SĐT Người Nhận *" at bounding box center [113, 148] width 106 height 17
click at [120, 146] on input "SĐT Người Nhận *" at bounding box center [113, 148] width 106 height 17
click at [128, 175] on div "0937669886 - mẫn tiên" at bounding box center [112, 170] width 92 height 12
type input "0937669886"
type input "mẫn tiên"
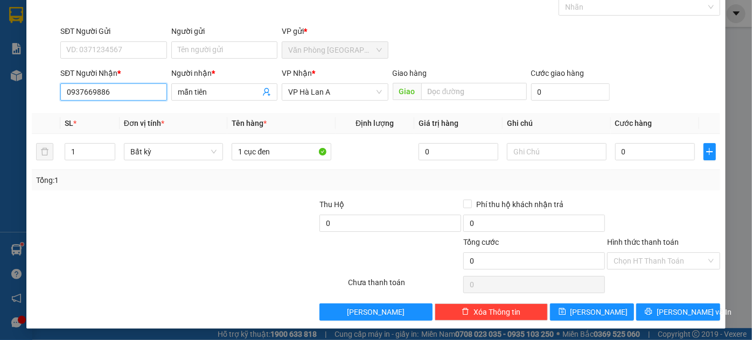
scroll to position [57, 0]
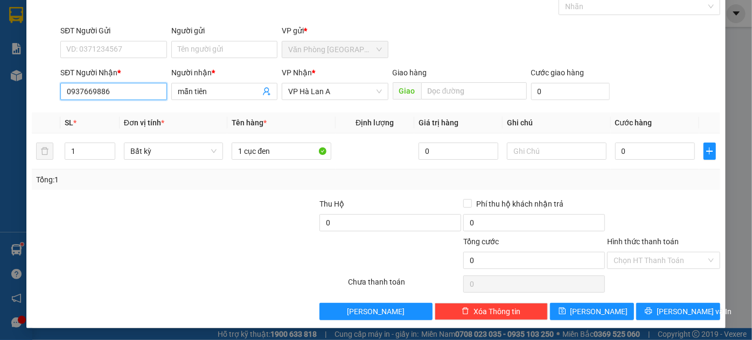
type input "0937669886"
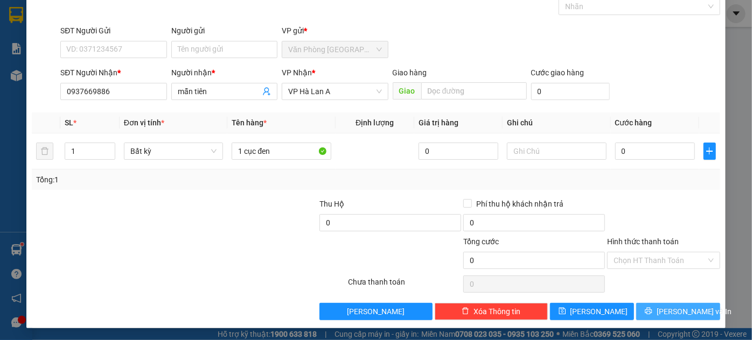
click at [664, 303] on button "[PERSON_NAME] và In" at bounding box center [678, 311] width 84 height 17
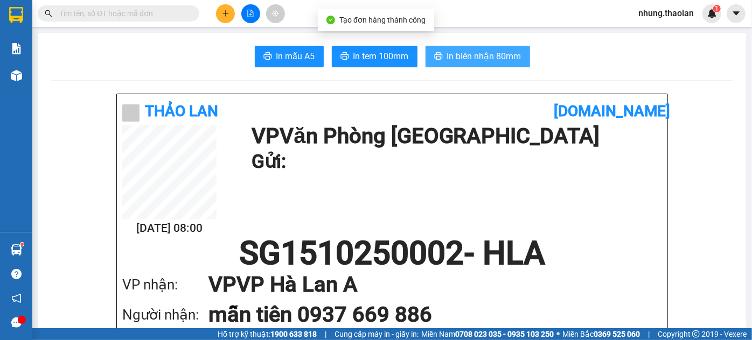
click at [461, 61] on span "In biên nhận 80mm" at bounding box center [484, 56] width 74 height 13
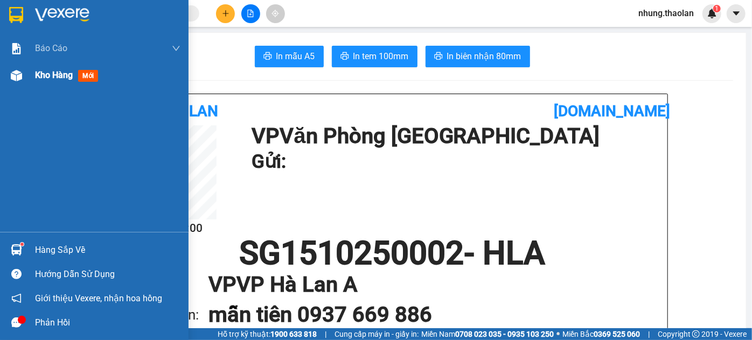
click at [60, 80] on span "Kho hàng" at bounding box center [54, 75] width 38 height 10
